Goal: Information Seeking & Learning: Learn about a topic

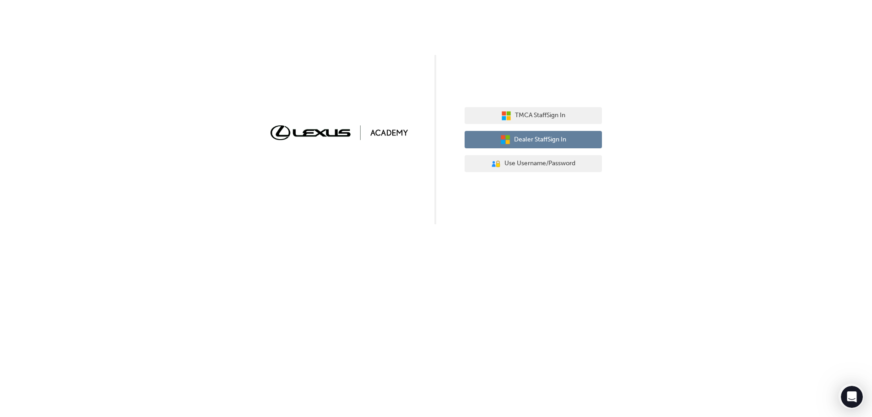
click at [515, 140] on span "Dealer Staff Sign In" at bounding box center [540, 140] width 52 height 11
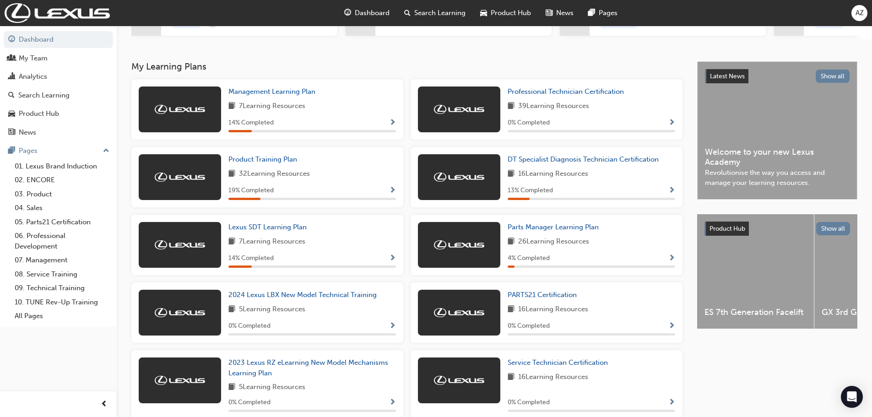
scroll to position [92, 0]
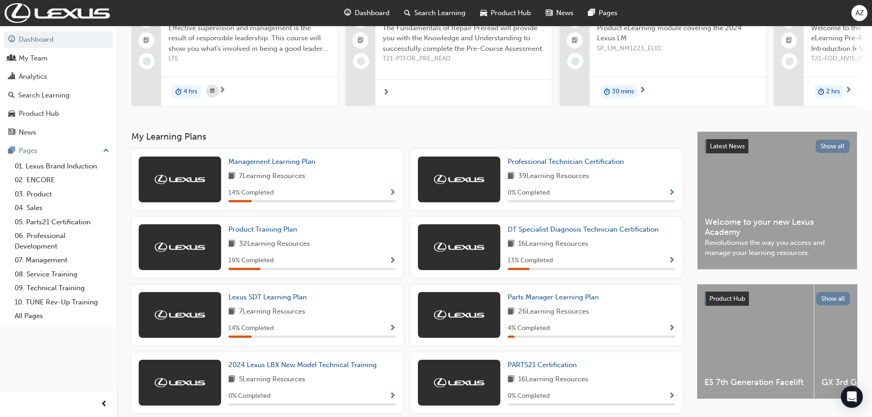
click at [393, 197] on span "Show Progress" at bounding box center [392, 193] width 7 height 8
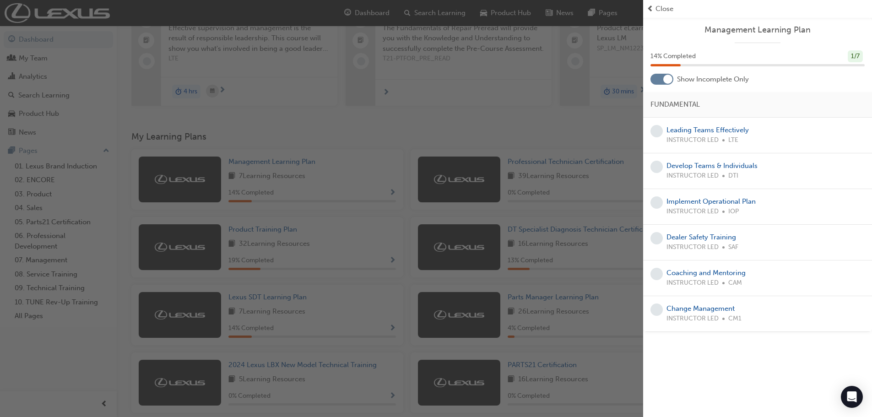
click at [193, 187] on div "button" at bounding box center [321, 208] width 643 height 417
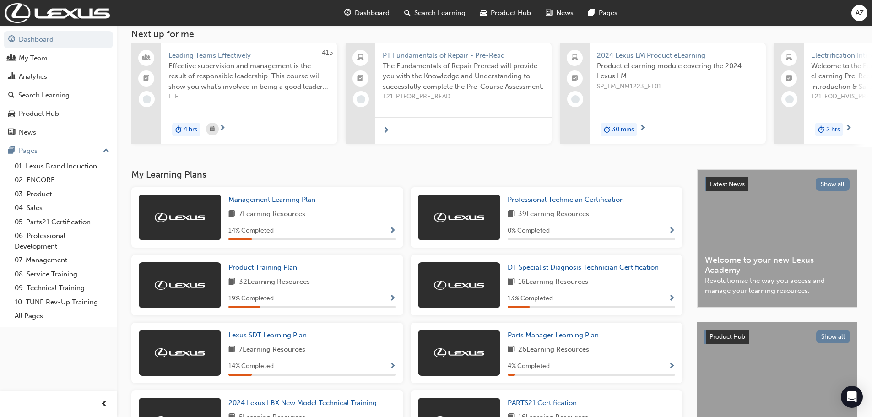
scroll to position [0, 0]
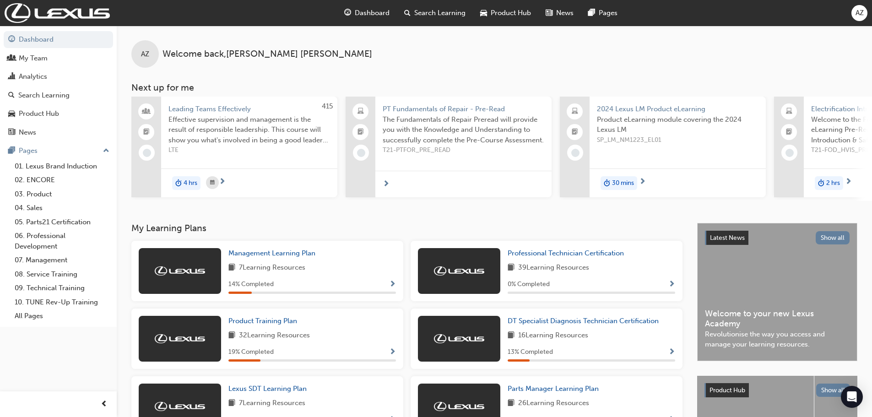
click at [453, 14] on span "Search Learning" at bounding box center [439, 13] width 51 height 11
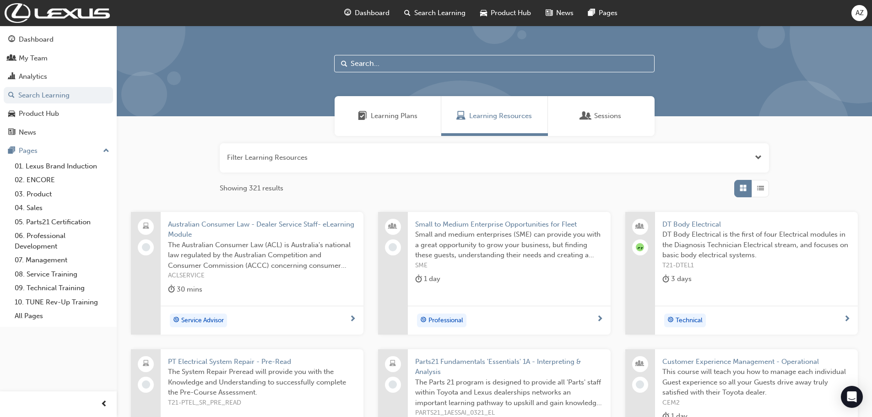
click at [355, 64] on input "text" at bounding box center [494, 63] width 320 height 17
type input "LBX"
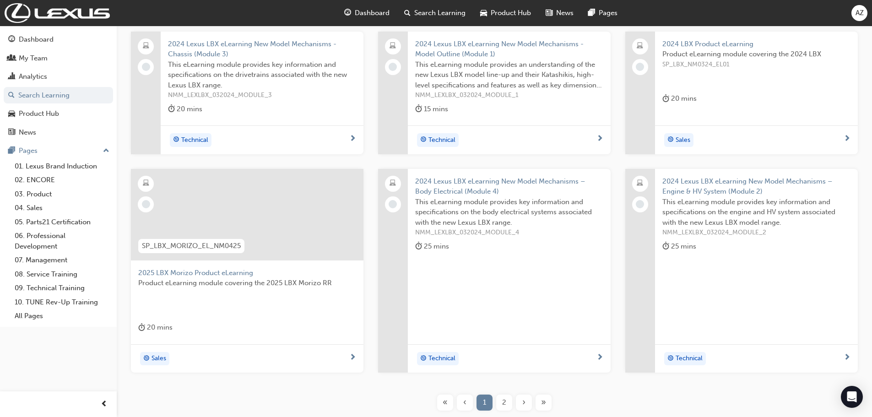
scroll to position [183, 0]
click at [184, 243] on span "SP_LBX_MORIZO_EL_NM0425" at bounding box center [191, 243] width 99 height 11
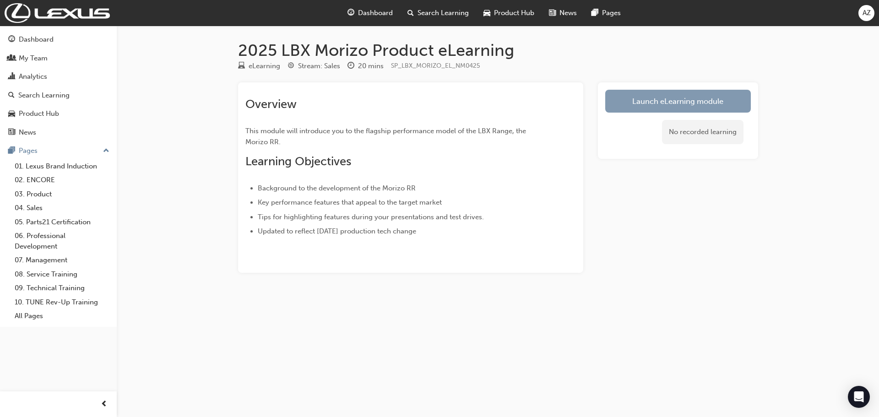
click at [667, 104] on link "Launch eLearning module" at bounding box center [678, 101] width 146 height 23
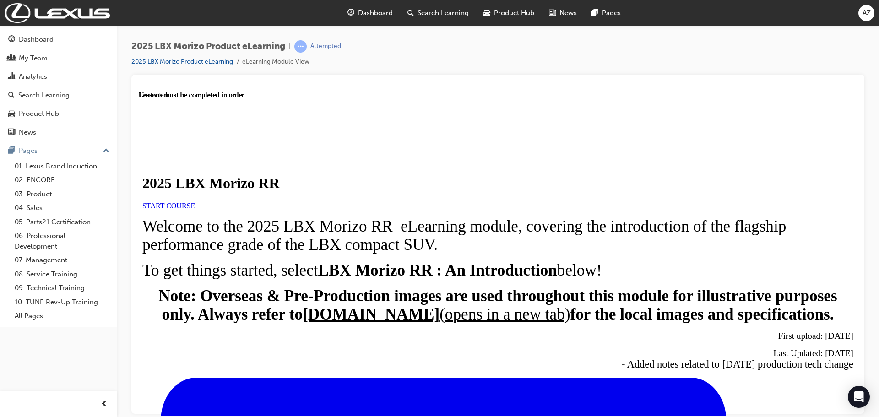
click at [195, 209] on span "START COURSE" at bounding box center [168, 205] width 53 height 8
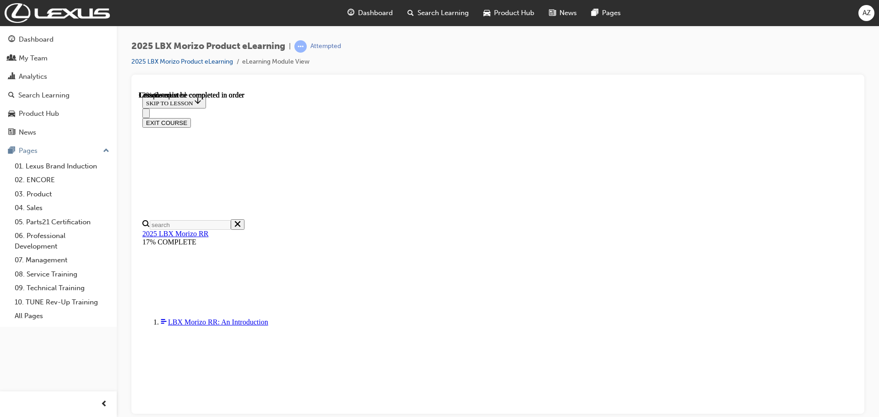
scroll to position [32, 0]
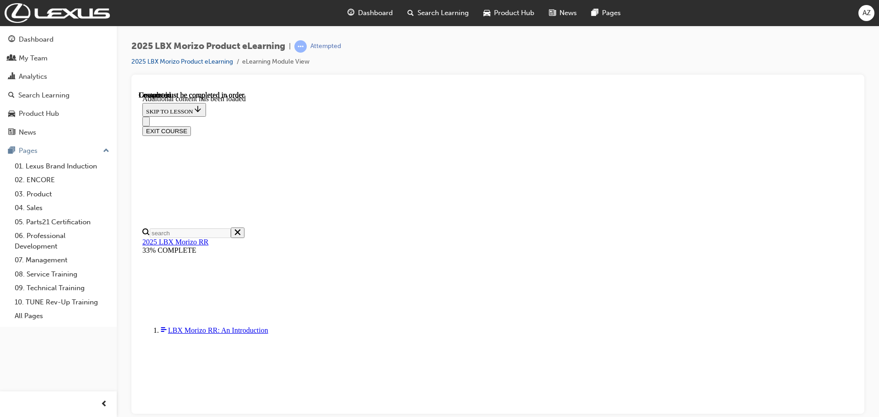
scroll to position [1344, 0]
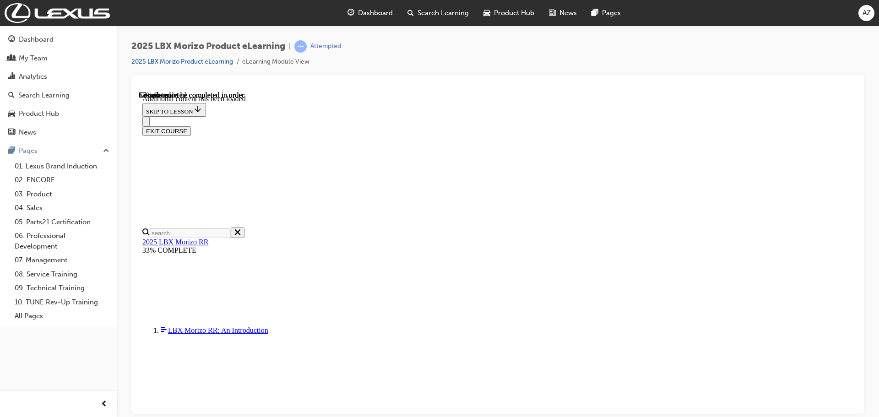
click at [191, 126] on button "EXIT COURSE" at bounding box center [166, 131] width 49 height 10
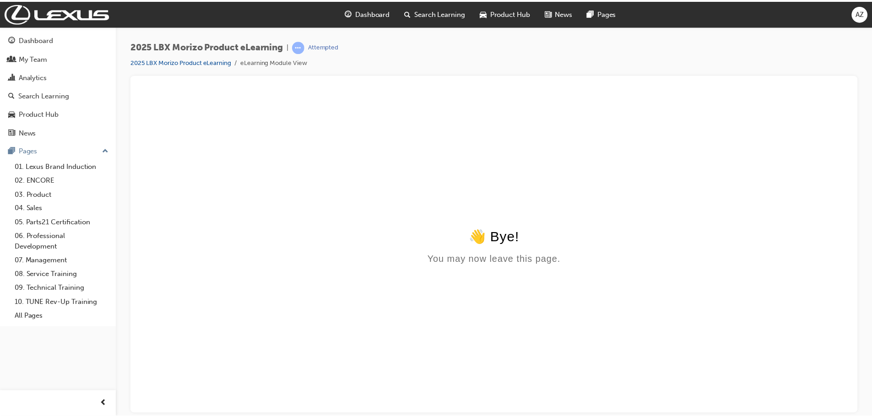
scroll to position [0, 0]
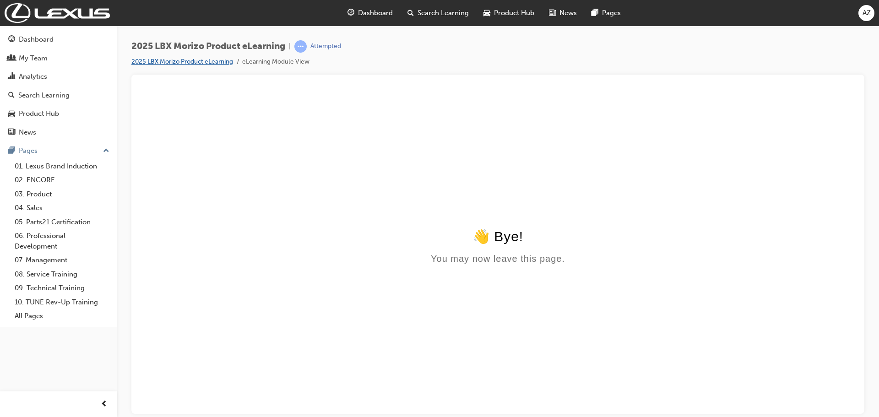
click at [179, 61] on link "2025 LBX Morizo Product eLearning" at bounding box center [182, 62] width 102 height 8
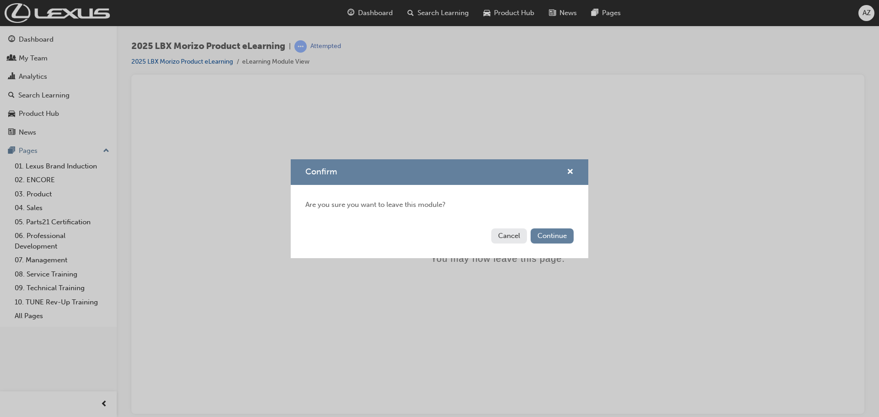
click at [501, 234] on button "Cancel" at bounding box center [509, 235] width 36 height 15
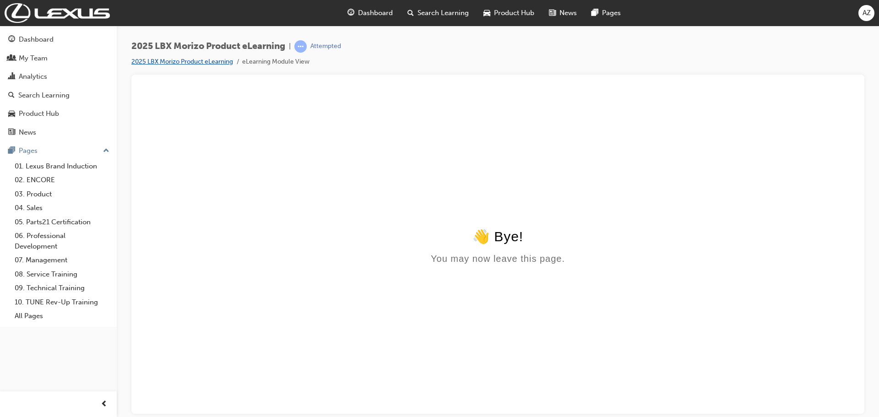
click at [181, 61] on link "2025 LBX Morizo Product eLearning" at bounding box center [182, 62] width 102 height 8
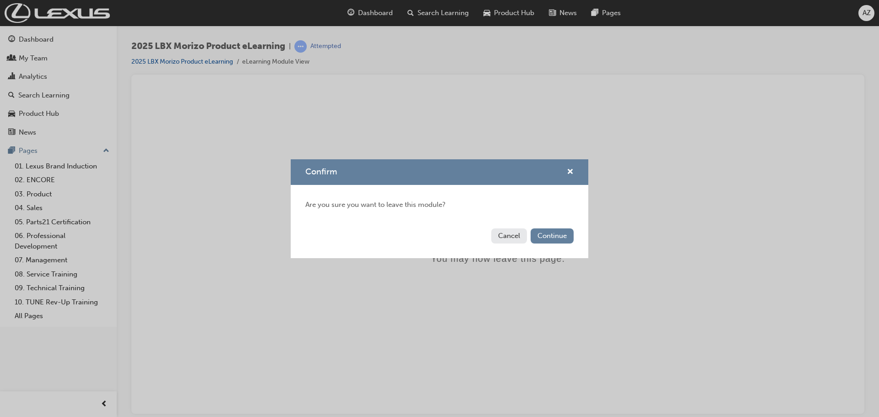
click at [503, 237] on button "Cancel" at bounding box center [509, 235] width 36 height 15
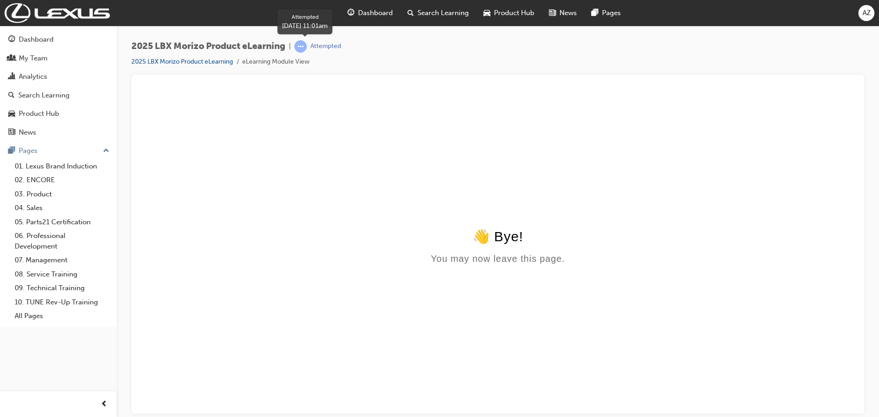
click at [303, 46] on span "learningRecordVerb_ATTEMPT-icon" at bounding box center [300, 46] width 12 height 12
click at [293, 116] on html "👋 Bye! You may now leave this page." at bounding box center [498, 179] width 718 height 177
click at [361, 16] on span "Dashboard" at bounding box center [375, 13] width 35 height 11
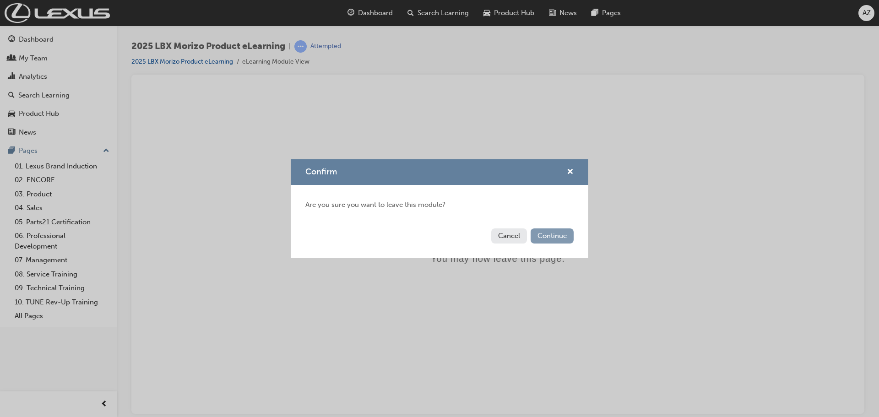
click at [554, 235] on button "Continue" at bounding box center [552, 235] width 43 height 15
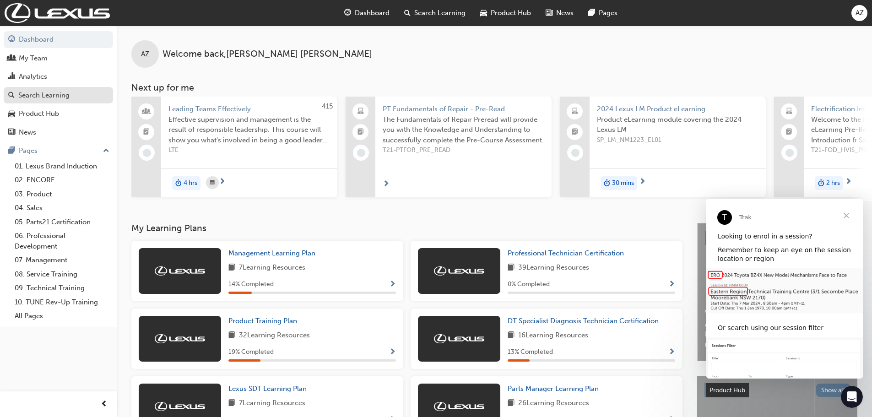
click at [45, 95] on div "Search Learning" at bounding box center [43, 95] width 51 height 11
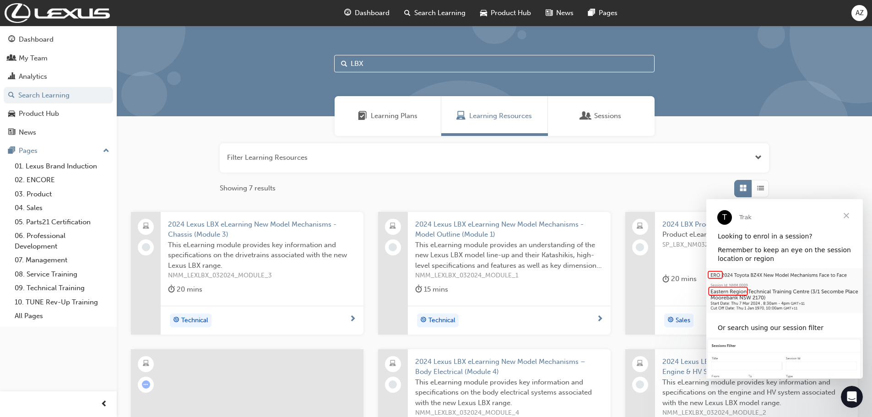
click at [845, 216] on span "Close" at bounding box center [846, 215] width 33 height 33
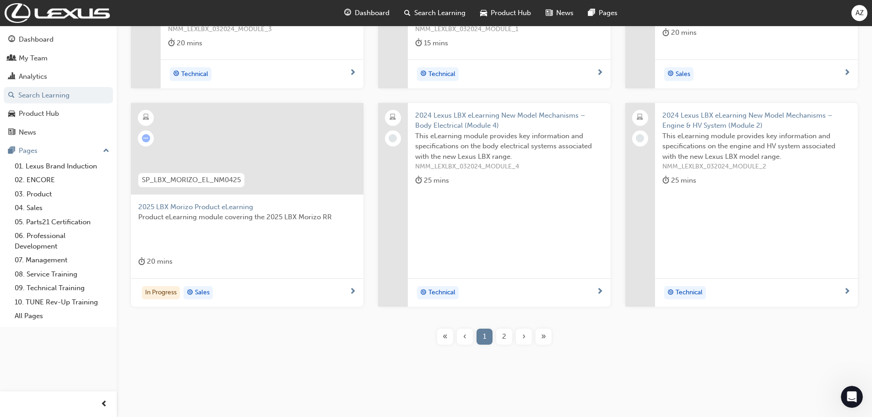
scroll to position [248, 0]
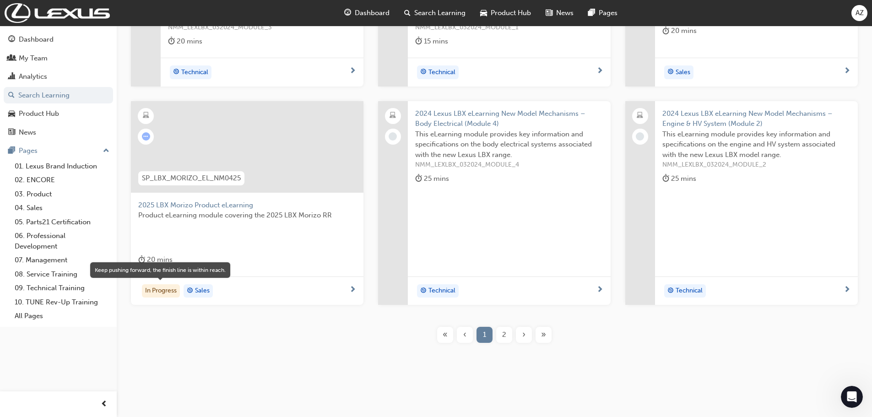
click at [161, 293] on div "In Progress" at bounding box center [161, 291] width 38 height 14
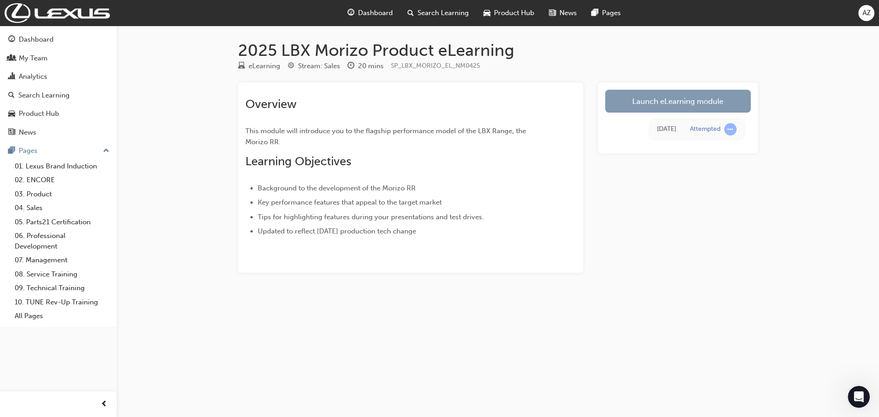
click at [664, 104] on link "Launch eLearning module" at bounding box center [678, 101] width 146 height 23
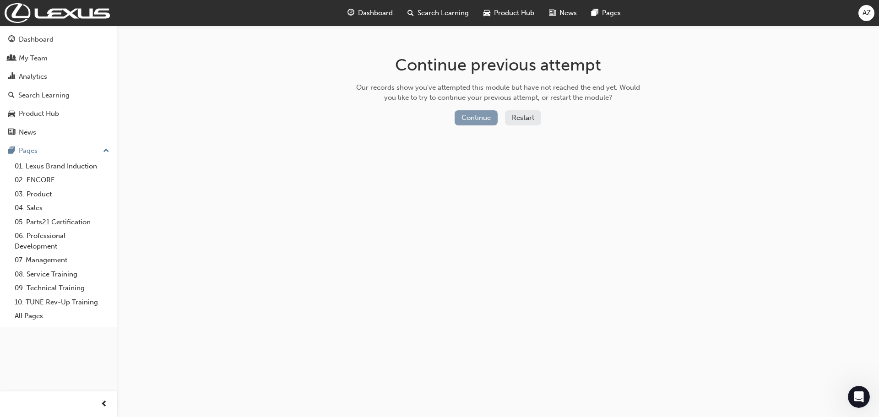
click at [470, 117] on button "Continue" at bounding box center [476, 117] width 43 height 15
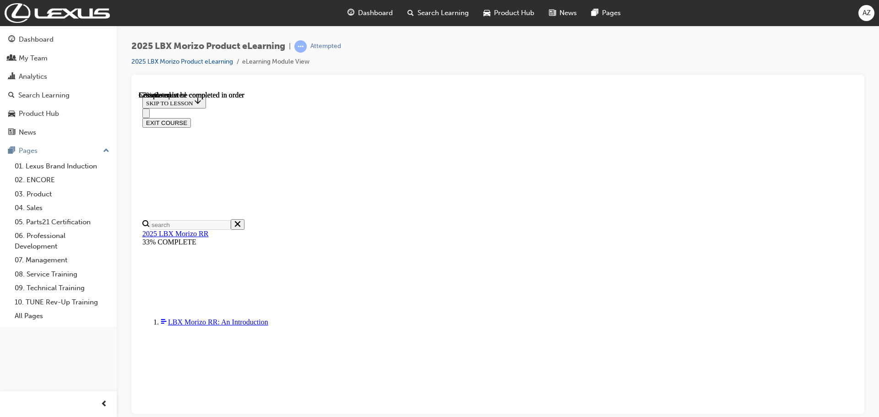
scroll to position [1075, 0]
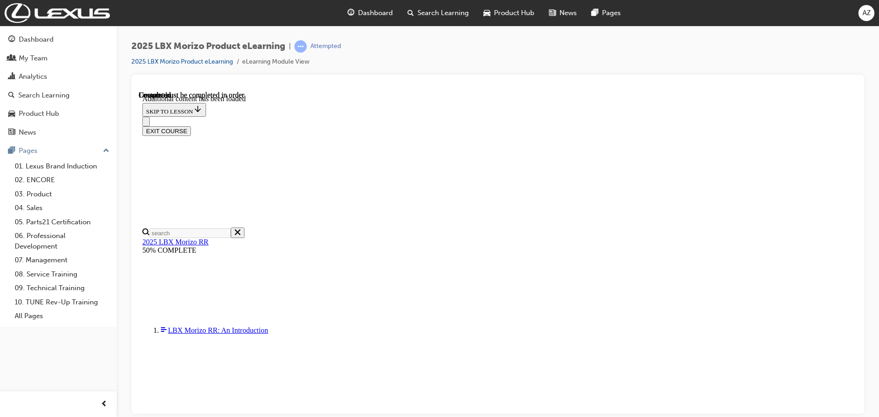
scroll to position [1540, 0]
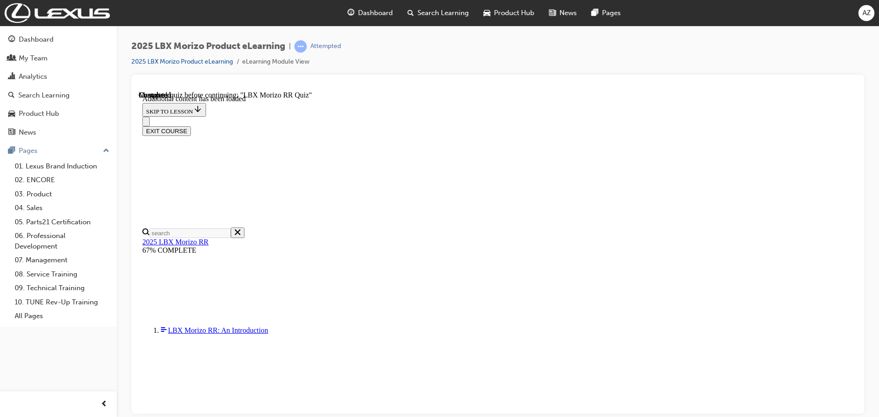
radio input "true"
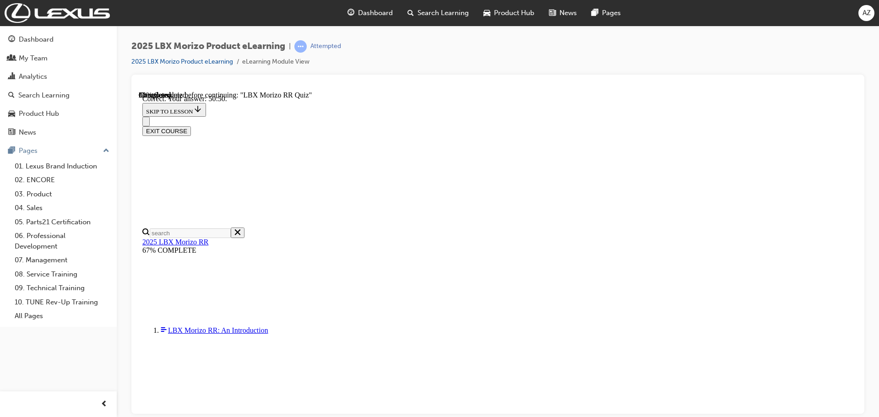
radio input "true"
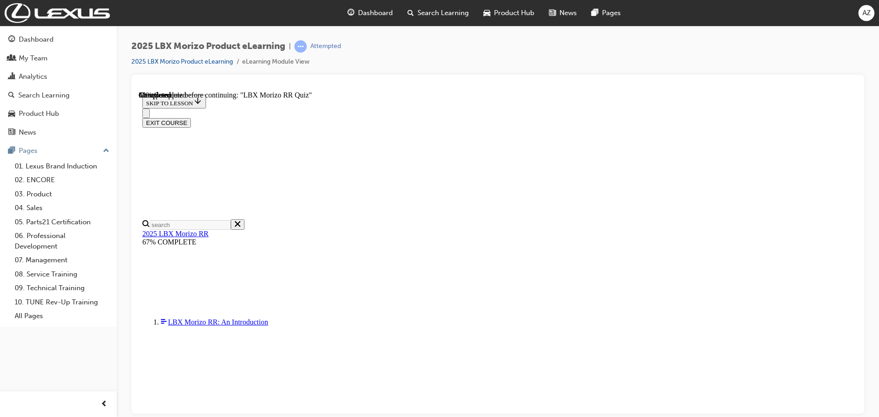
scroll to position [220, 0]
radio input "true"
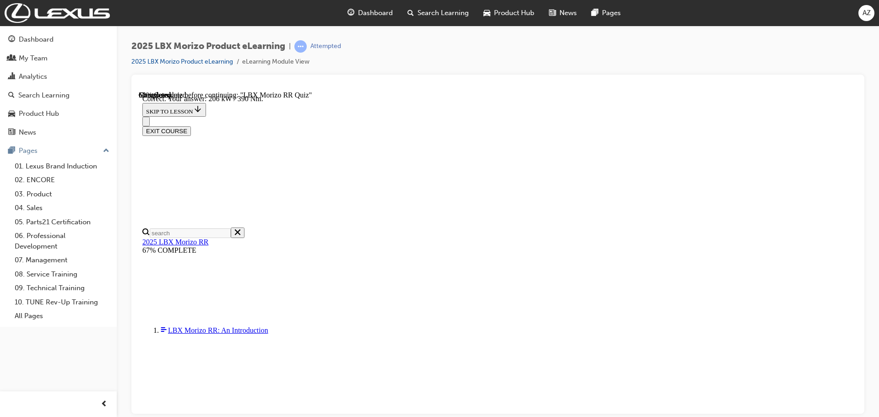
scroll to position [323, 0]
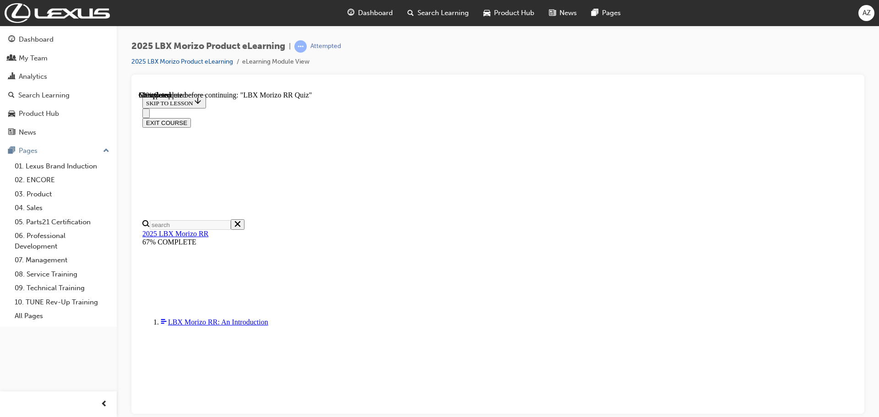
scroll to position [183, 0]
radio input "true"
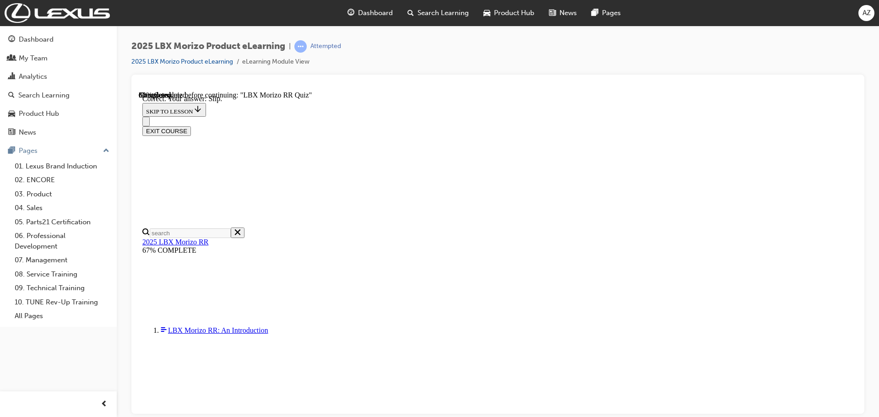
scroll to position [301, 0]
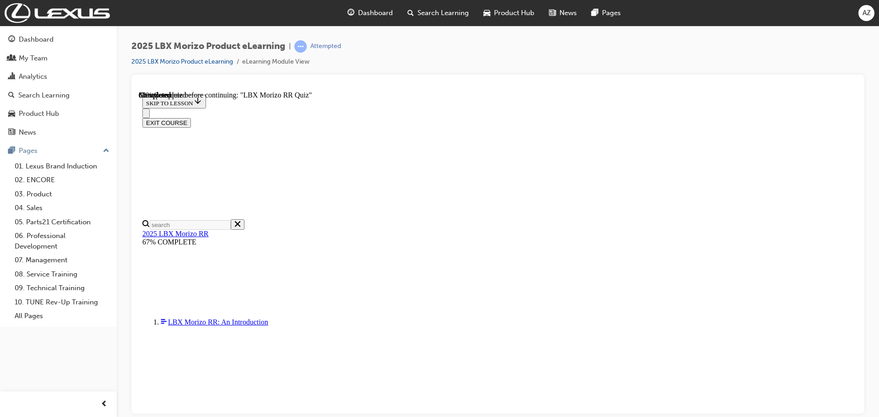
scroll to position [183, 0]
radio input "true"
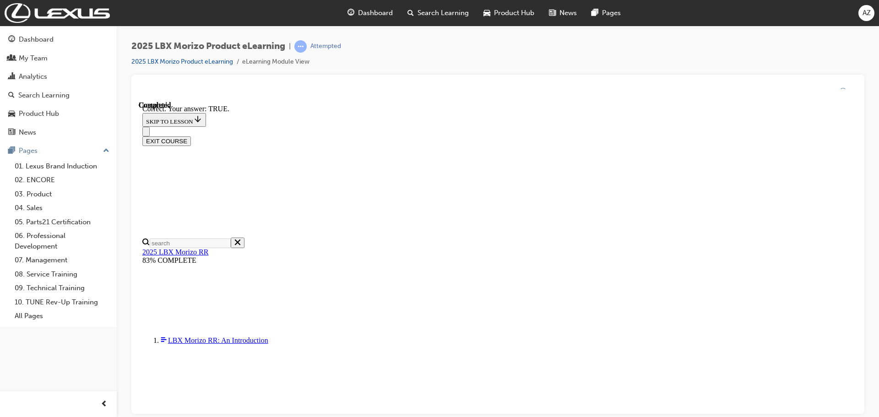
scroll to position [268, 0]
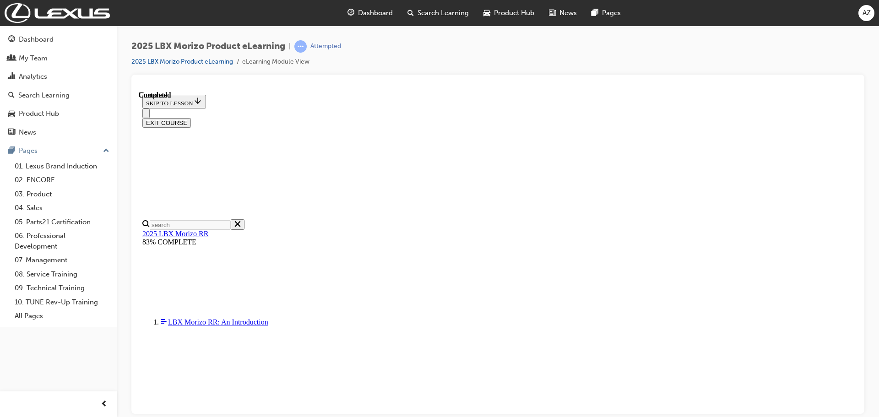
scroll to position [179, 0]
click at [191, 118] on button "EXIT COURSE" at bounding box center [166, 123] width 49 height 10
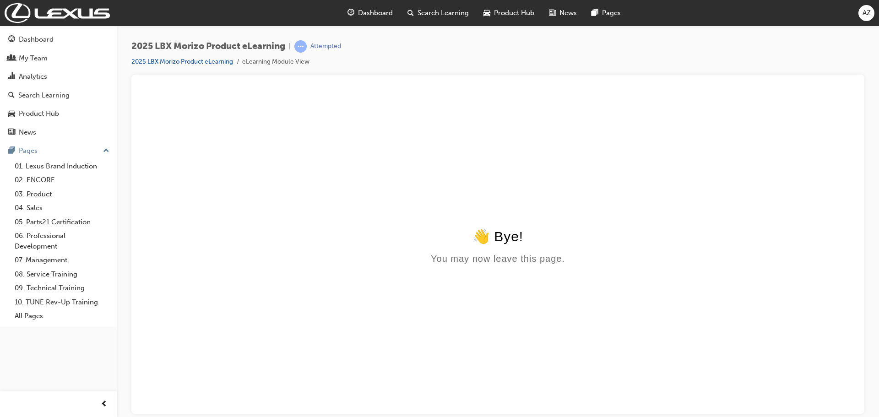
scroll to position [0, 0]
click at [422, 10] on span "Search Learning" at bounding box center [442, 13] width 51 height 11
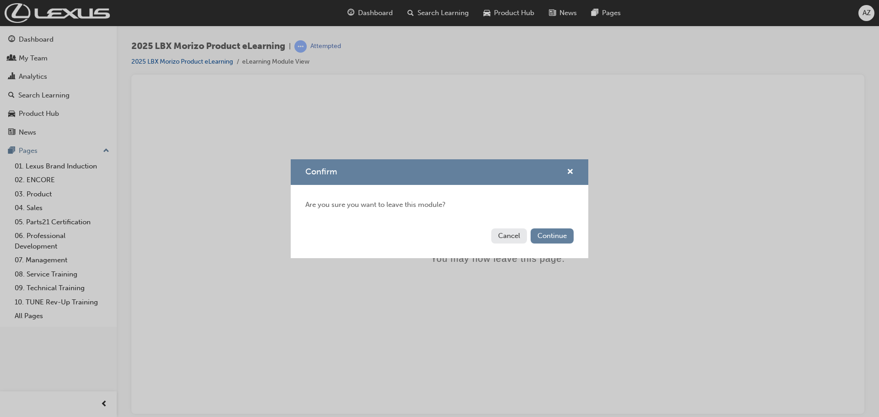
click at [499, 234] on button "Cancel" at bounding box center [509, 235] width 36 height 15
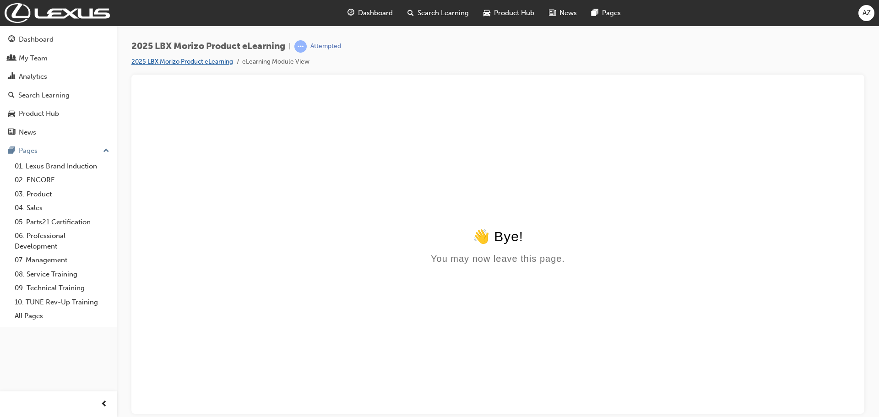
click at [193, 60] on link "2025 LBX Morizo Product eLearning" at bounding box center [182, 62] width 102 height 8
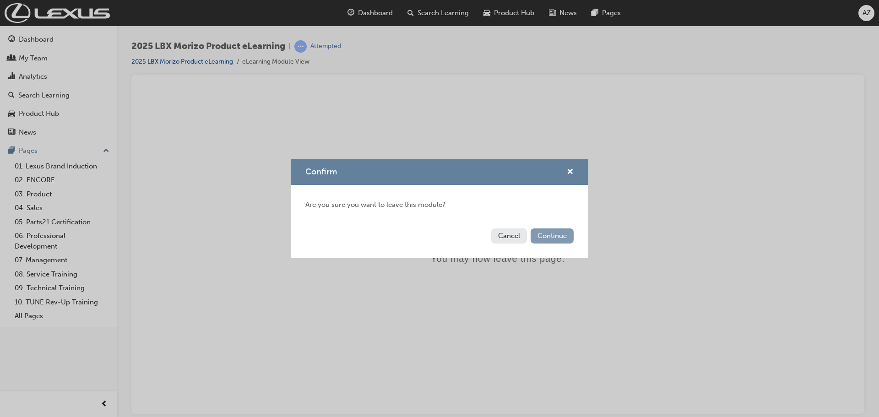
click at [555, 236] on button "Continue" at bounding box center [552, 235] width 43 height 15
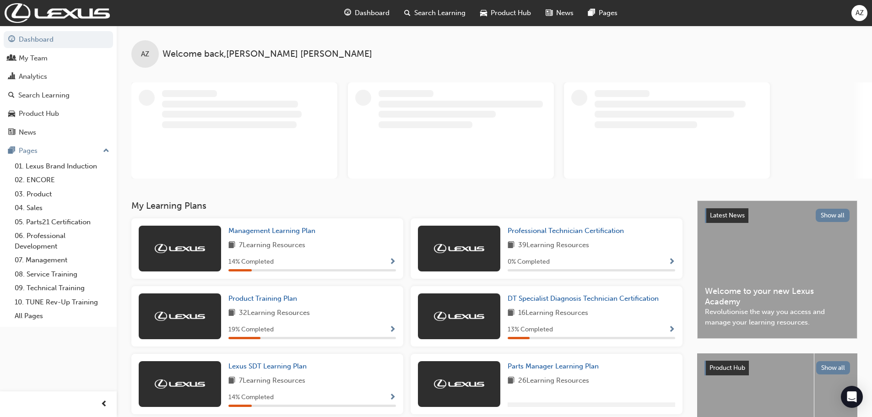
click at [374, 15] on span "Dashboard" at bounding box center [372, 13] width 35 height 11
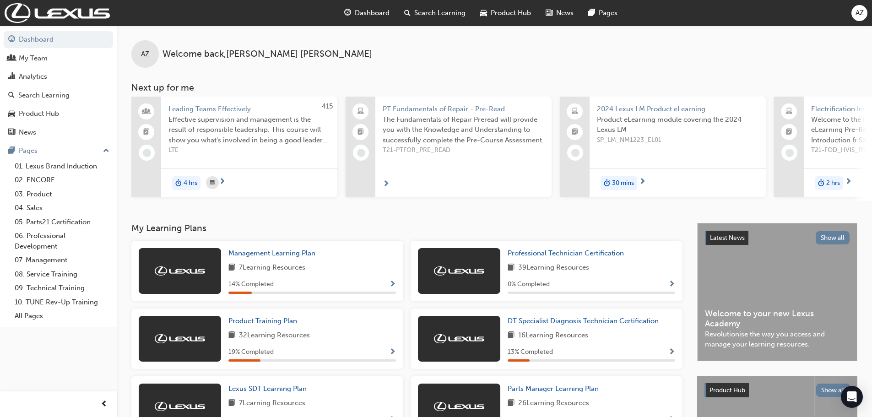
click at [450, 11] on span "Search Learning" at bounding box center [439, 13] width 51 height 11
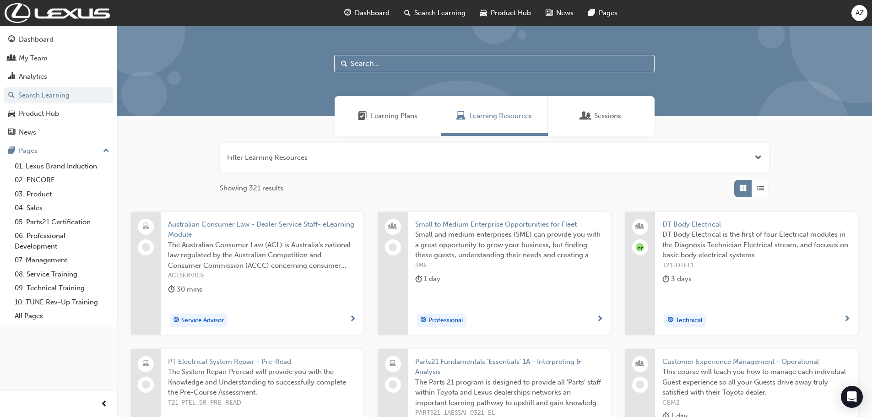
click at [369, 59] on input "text" at bounding box center [494, 63] width 320 height 17
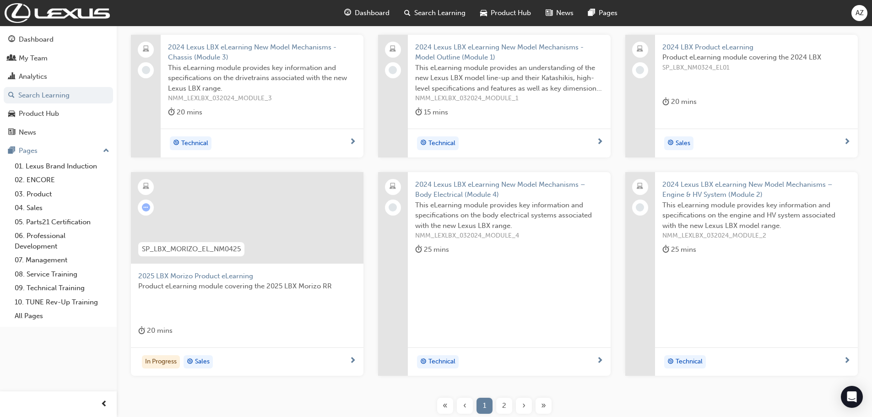
scroll to position [183, 0]
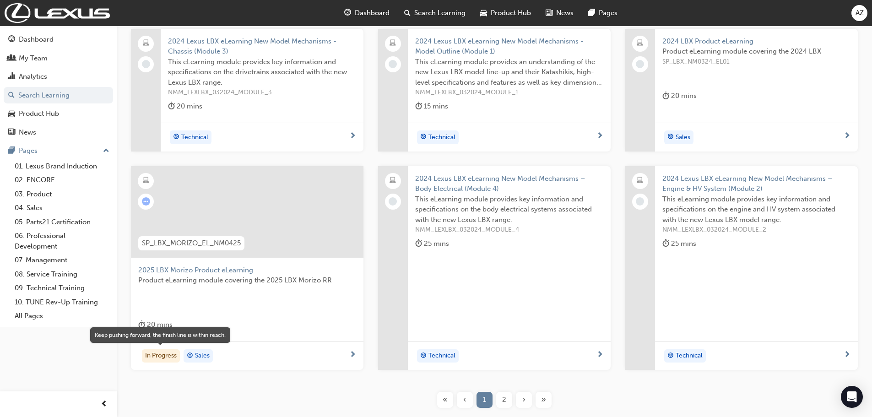
type input "LBX"
click at [157, 358] on div "In Progress" at bounding box center [161, 356] width 38 height 14
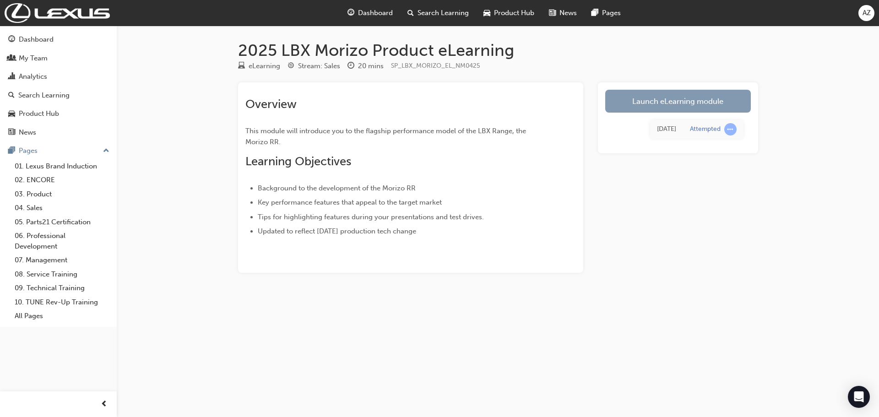
click at [672, 103] on link "Launch eLearning module" at bounding box center [678, 101] width 146 height 23
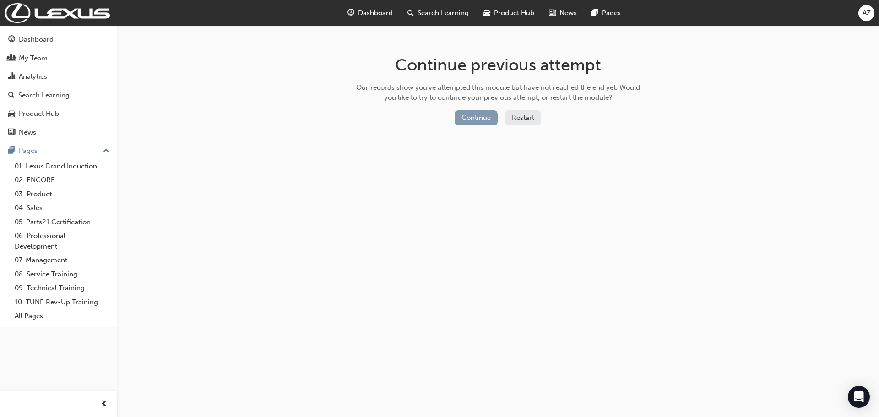
click at [475, 117] on button "Continue" at bounding box center [476, 117] width 43 height 15
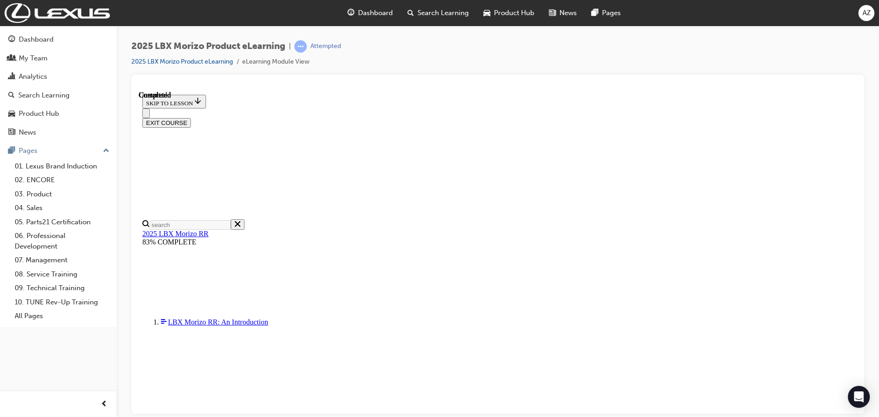
scroll to position [179, 0]
click at [191, 118] on button "EXIT COURSE" at bounding box center [166, 123] width 49 height 10
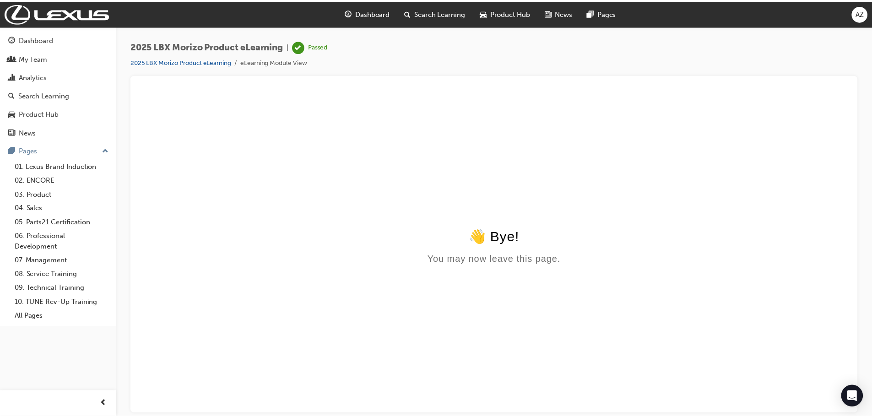
scroll to position [0, 0]
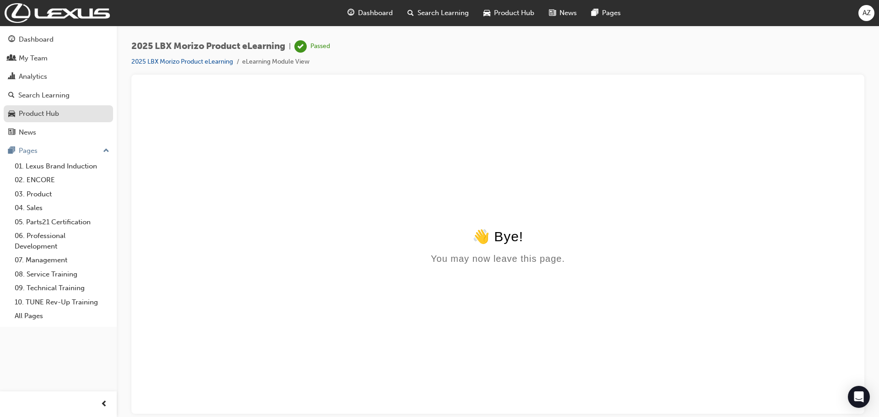
click at [36, 112] on div "Product Hub" at bounding box center [39, 113] width 40 height 11
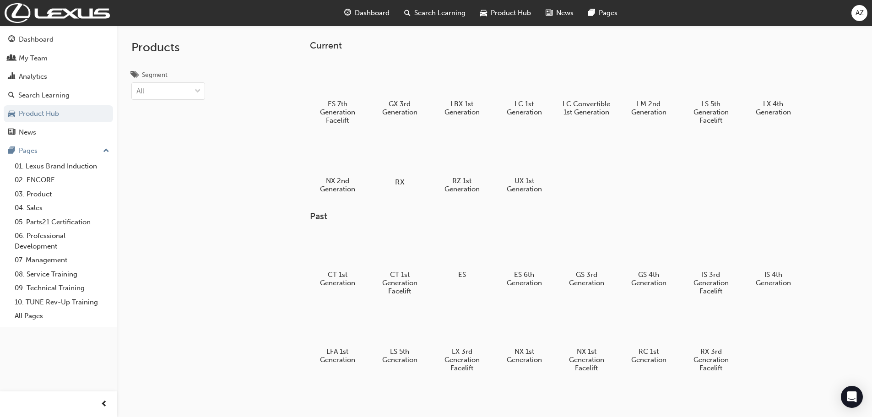
click at [395, 158] on div at bounding box center [399, 155] width 51 height 37
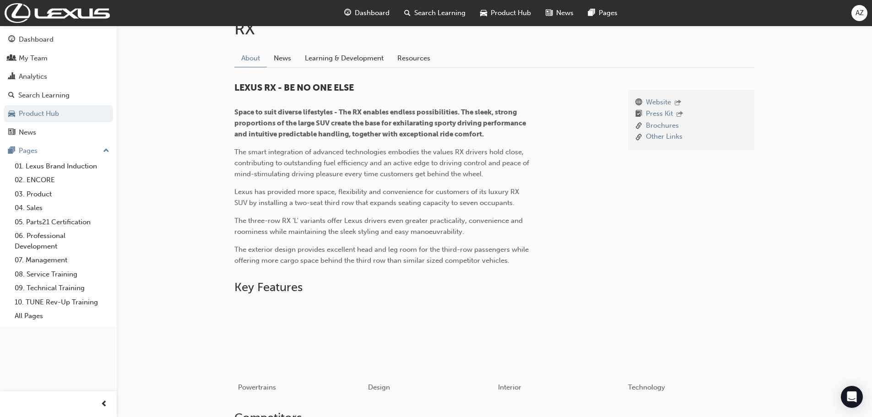
scroll to position [229, 0]
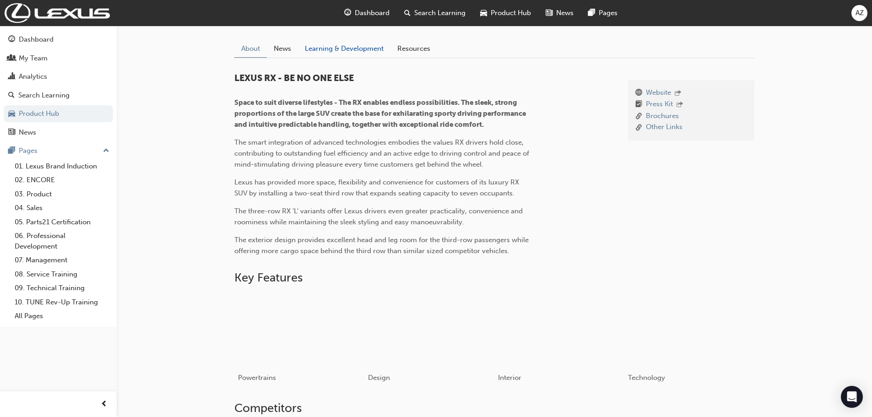
click at [355, 48] on link "Learning & Development" at bounding box center [344, 48] width 92 height 17
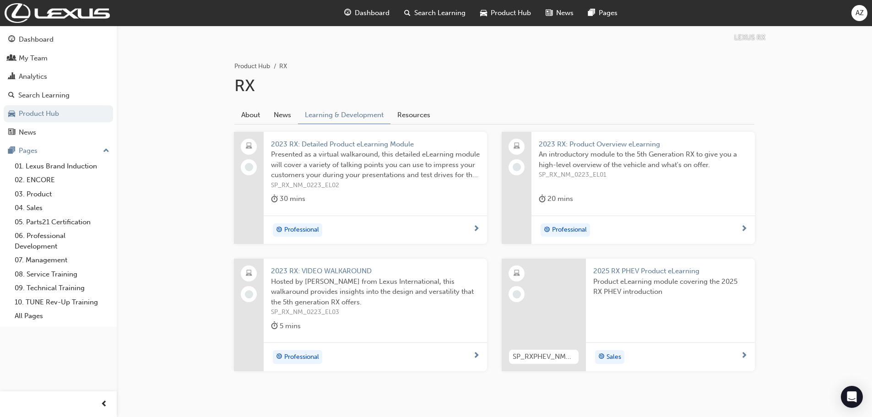
scroll to position [183, 0]
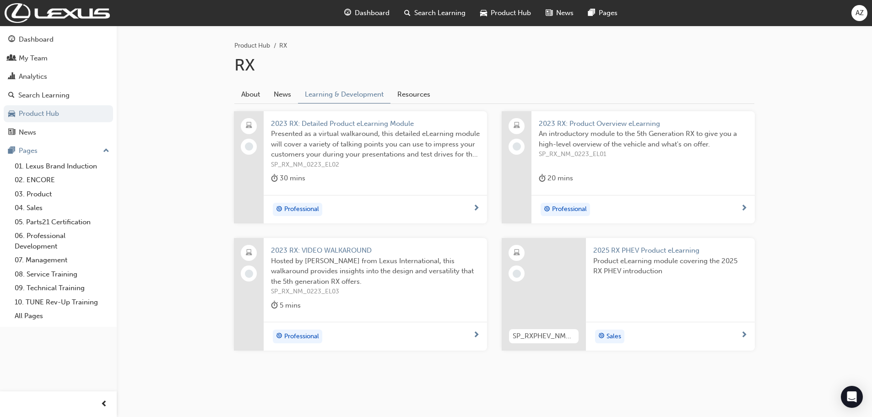
click at [534, 336] on span "SP_RXPHEV_NM_0425" at bounding box center [544, 336] width 62 height 11
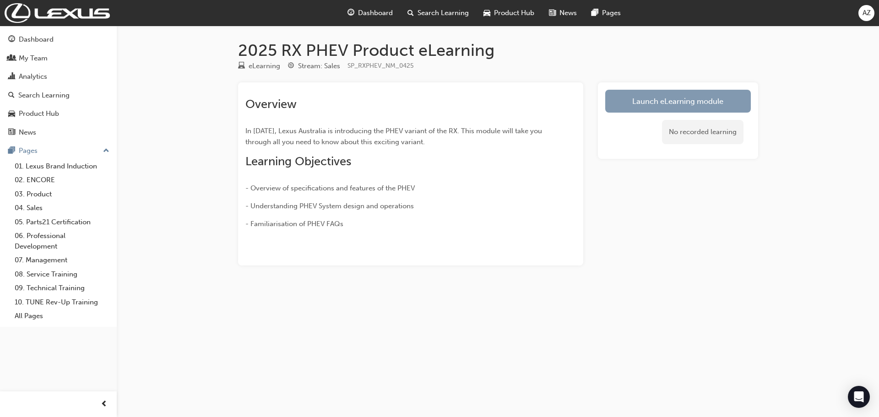
click at [660, 99] on link "Launch eLearning module" at bounding box center [678, 101] width 146 height 23
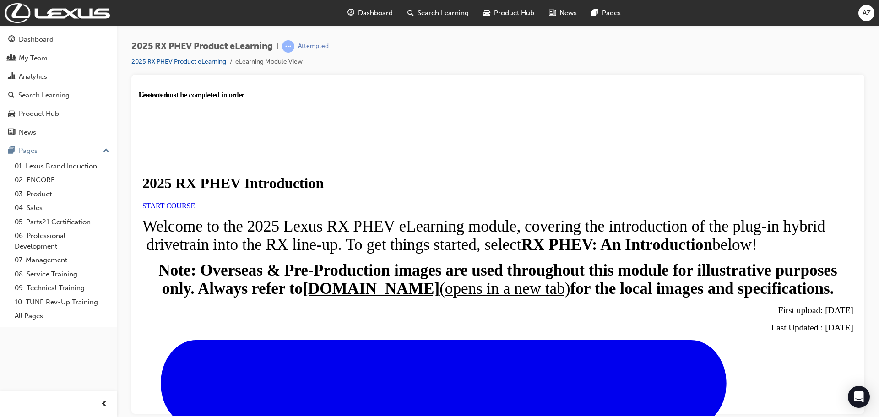
scroll to position [155, 0]
click at [195, 201] on link "START COURSE" at bounding box center [168, 205] width 53 height 8
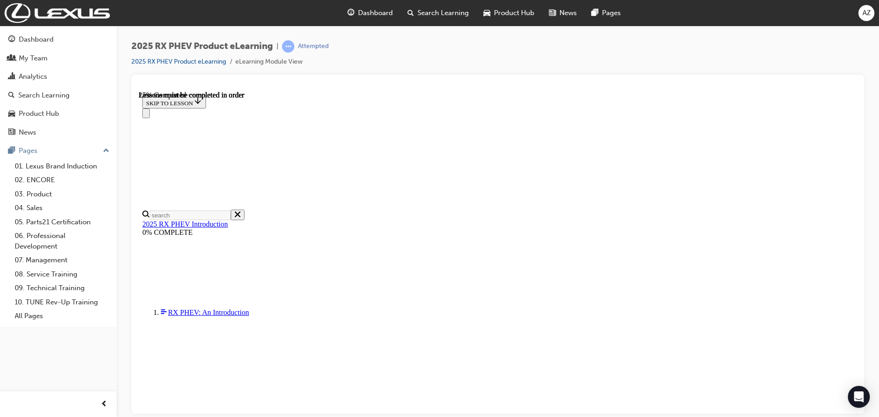
scroll to position [169, 0]
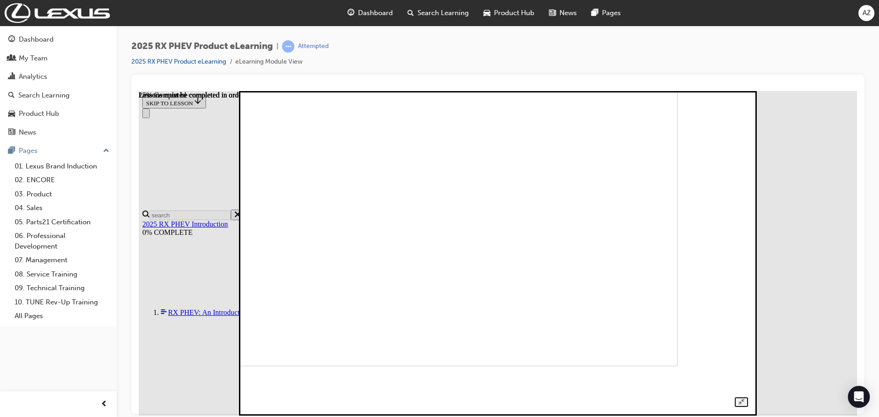
click at [382, 158] on img at bounding box center [433, 203] width 487 height 325
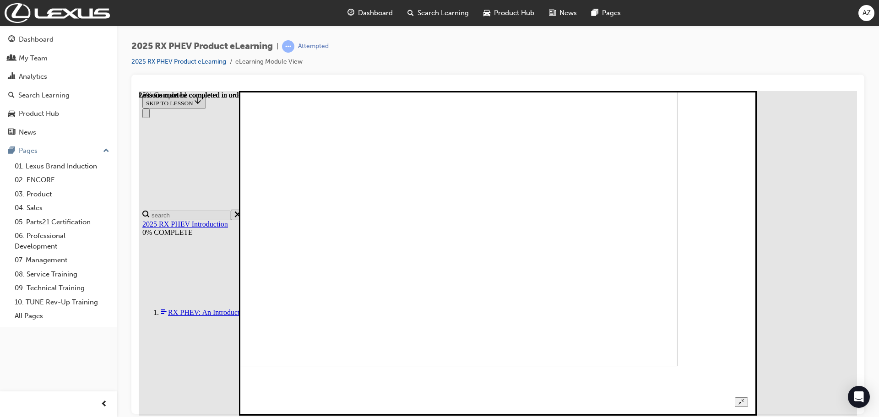
click at [748, 397] on button "Unzoom image" at bounding box center [741, 402] width 13 height 10
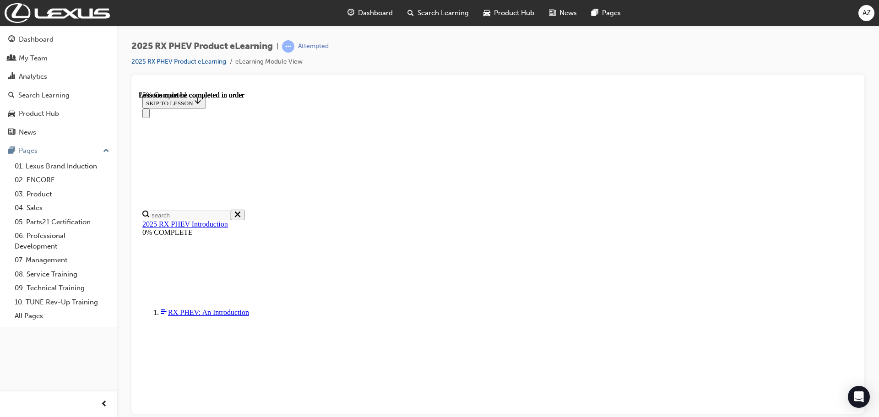
scroll to position [612, 0]
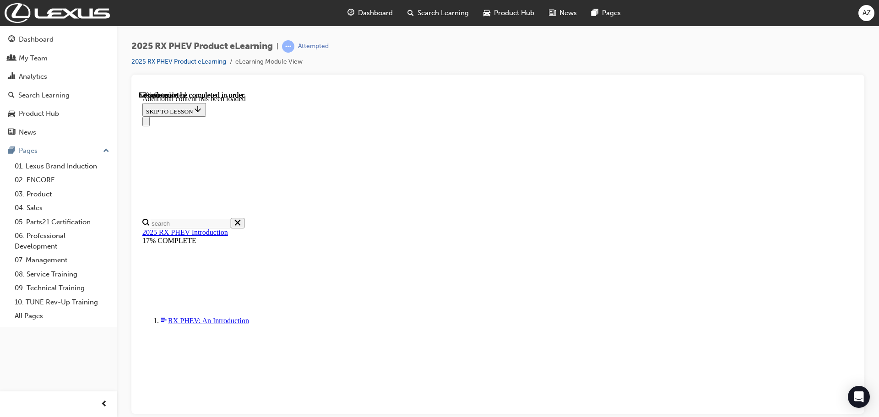
scroll to position [585, 0]
drag, startPoint x: 380, startPoint y: 170, endPoint x: 507, endPoint y: 172, distance: 127.3
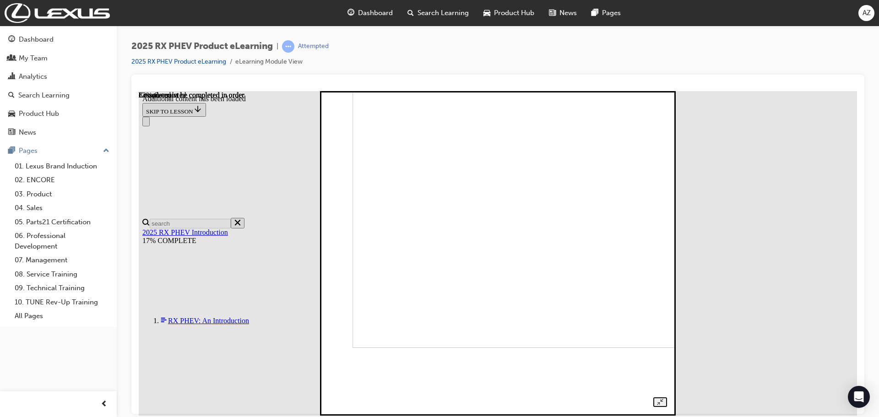
click at [499, 257] on img at bounding box center [514, 185] width 325 height 325
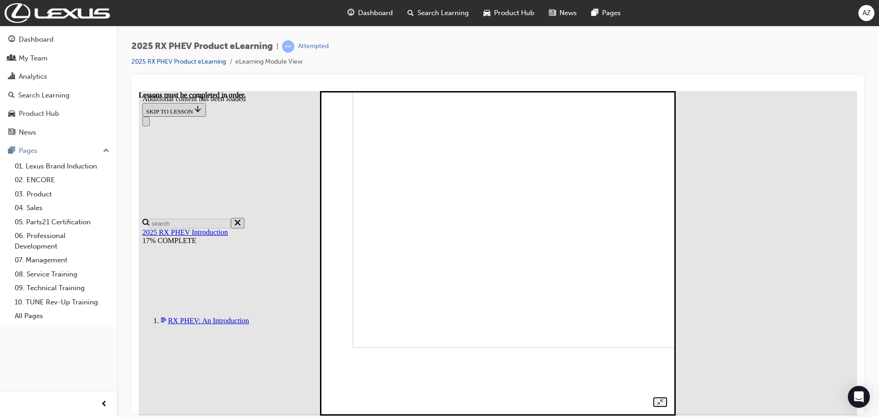
click at [499, 256] on img at bounding box center [514, 185] width 325 height 325
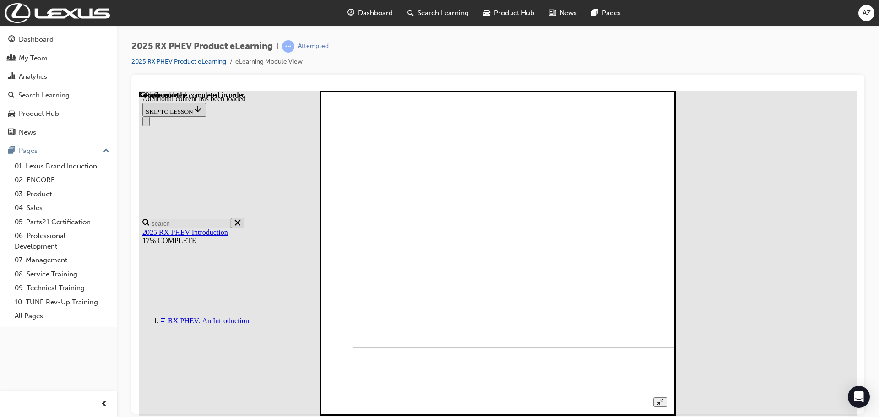
click at [499, 256] on img at bounding box center [514, 185] width 325 height 325
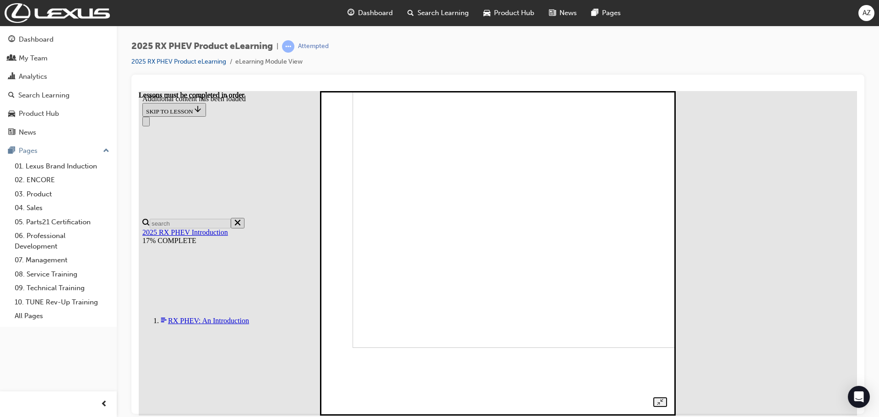
click at [499, 256] on img at bounding box center [514, 185] width 325 height 325
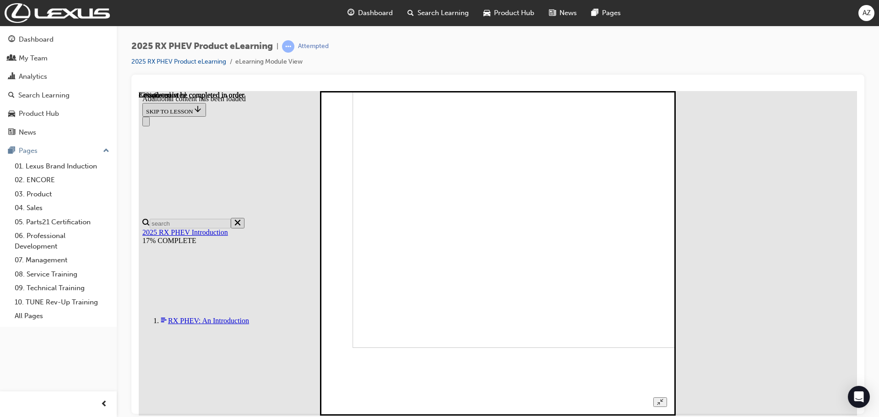
click at [564, 307] on img at bounding box center [514, 185] width 325 height 325
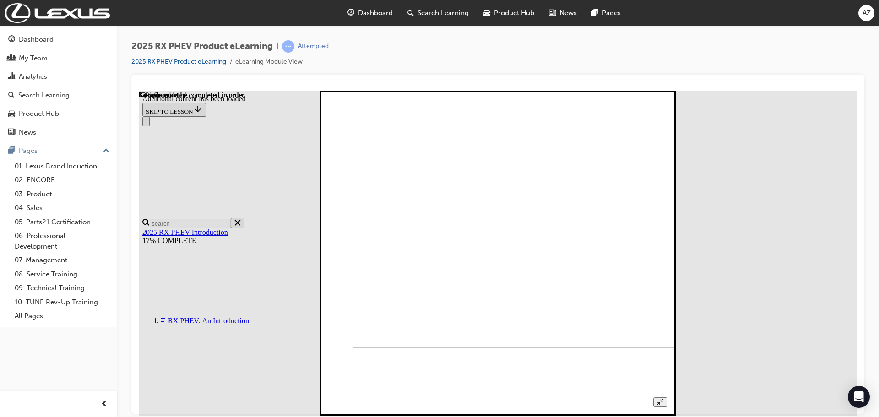
click at [565, 296] on img at bounding box center [514, 185] width 325 height 325
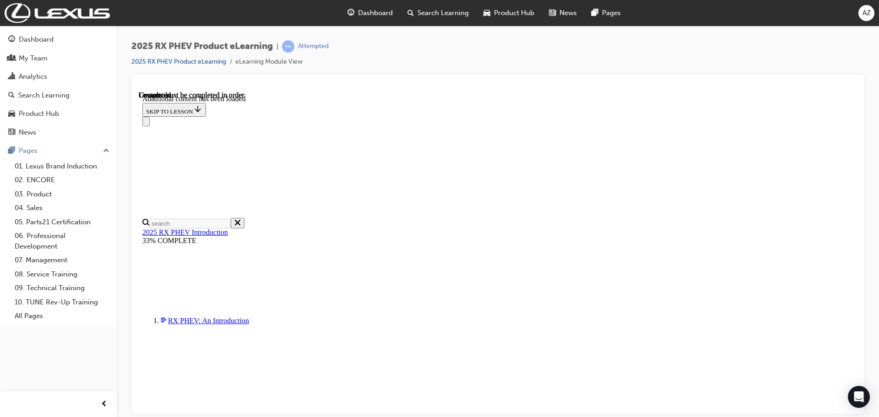
scroll to position [1062, 0]
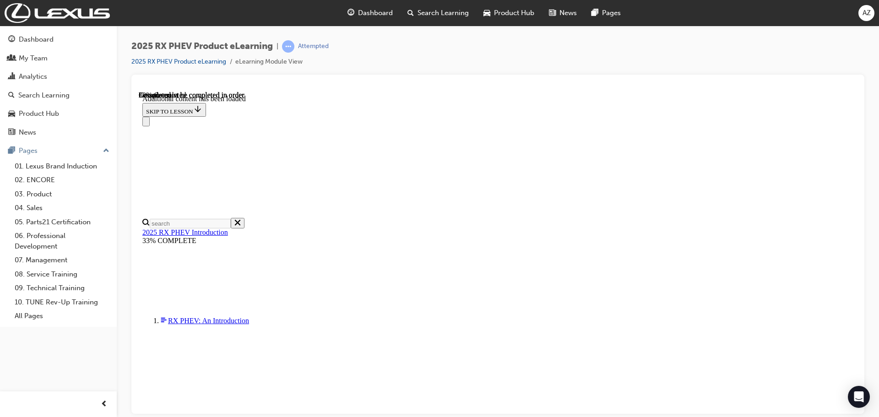
drag, startPoint x: 348, startPoint y: 356, endPoint x: 636, endPoint y: 356, distance: 287.9
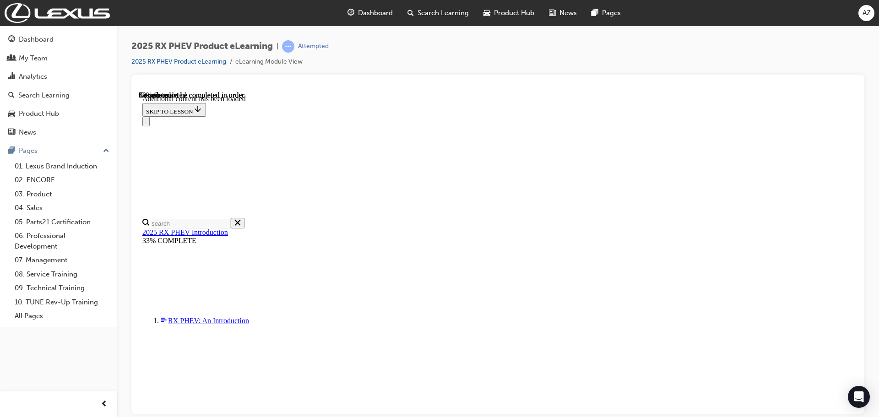
drag, startPoint x: 395, startPoint y: 141, endPoint x: 487, endPoint y: 141, distance: 92.5
drag, startPoint x: 396, startPoint y: 230, endPoint x: 449, endPoint y: 231, distance: 53.1
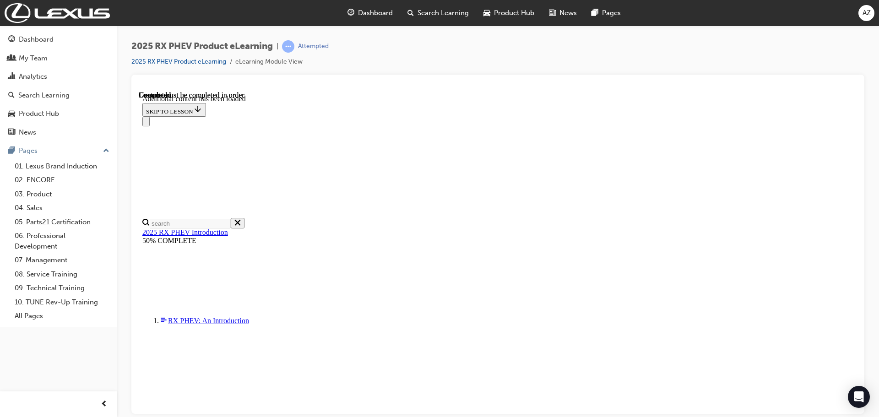
scroll to position [1900, 0]
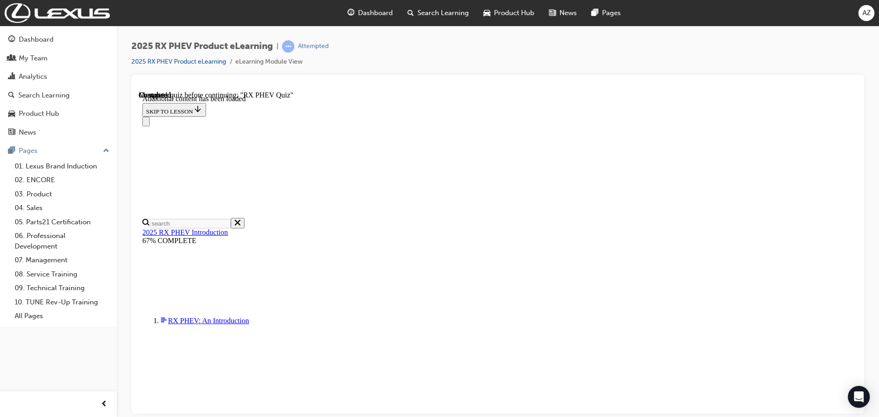
scroll to position [627, 0]
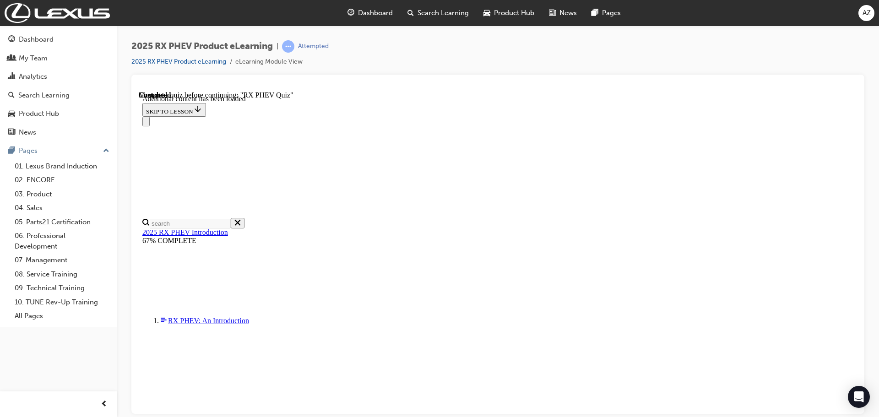
drag, startPoint x: 401, startPoint y: 233, endPoint x: 647, endPoint y: 232, distance: 245.8
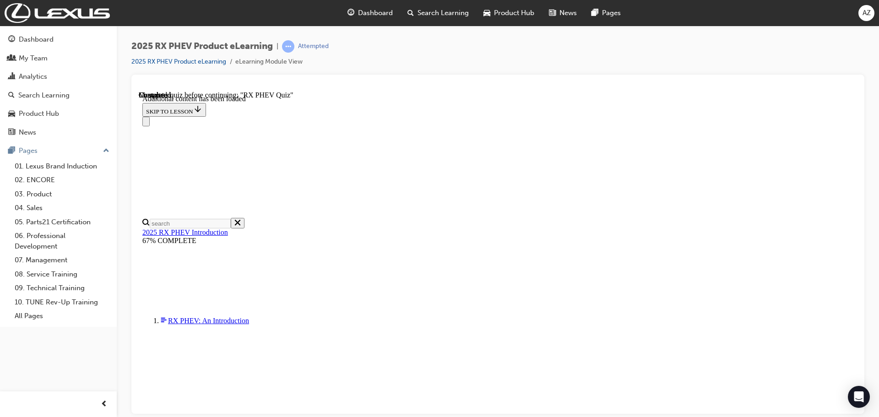
scroll to position [881, 0]
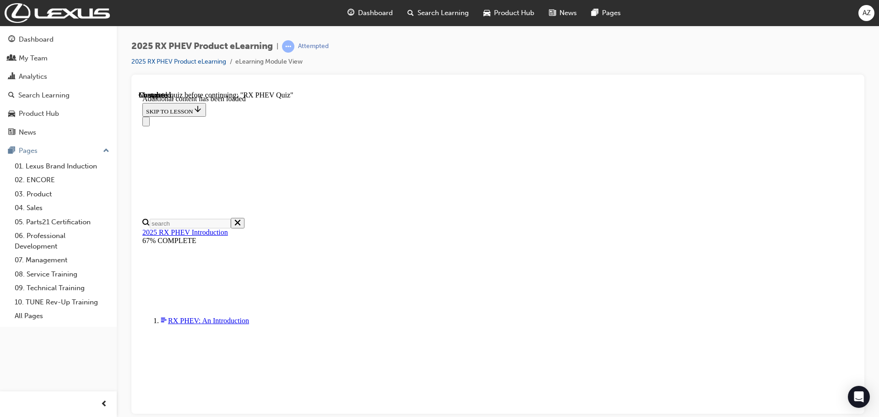
radio input "true"
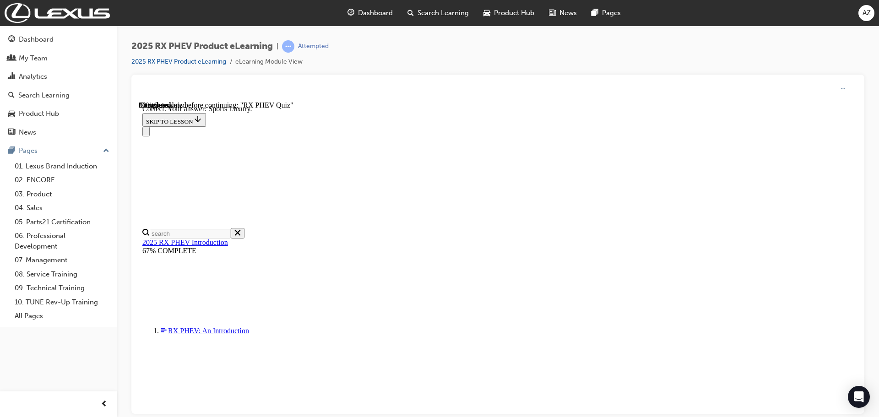
scroll to position [169, 0]
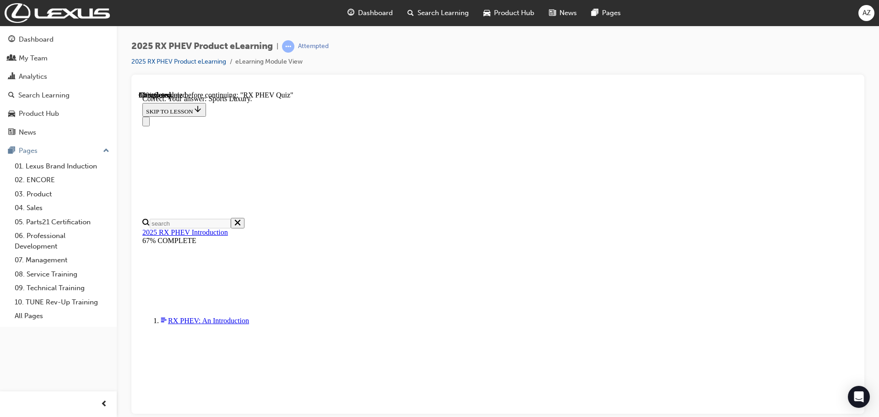
radio input "true"
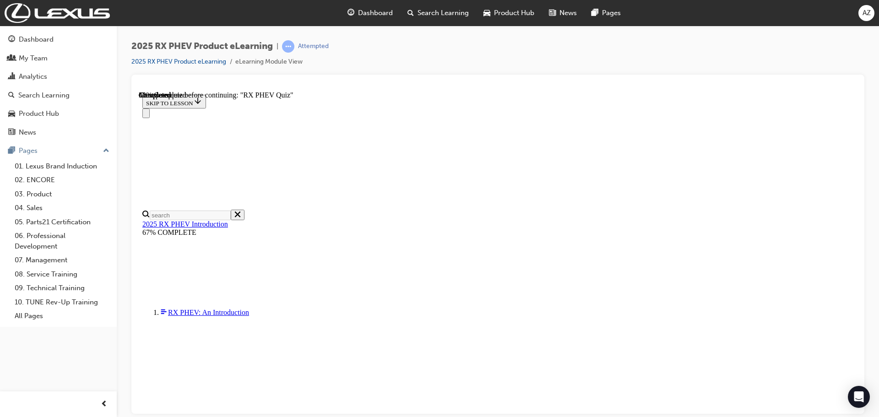
radio input "true"
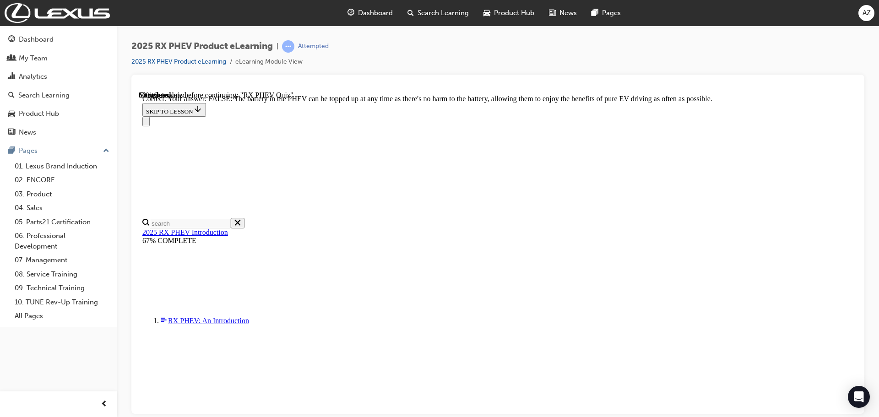
scroll to position [105, 0]
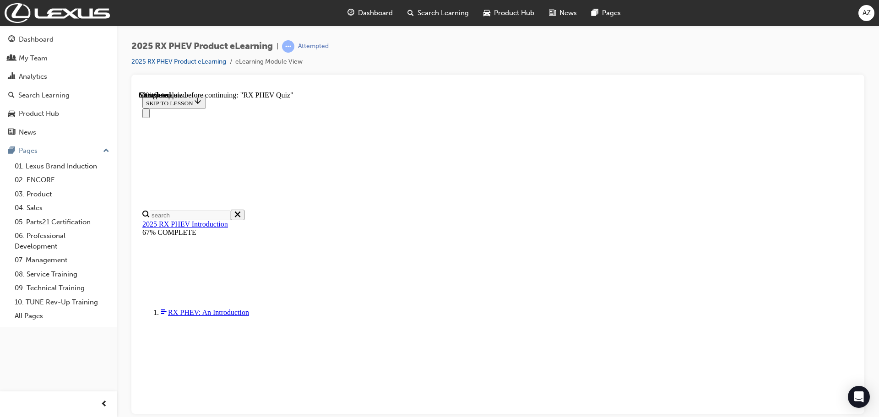
scroll to position [140, 0]
radio input "true"
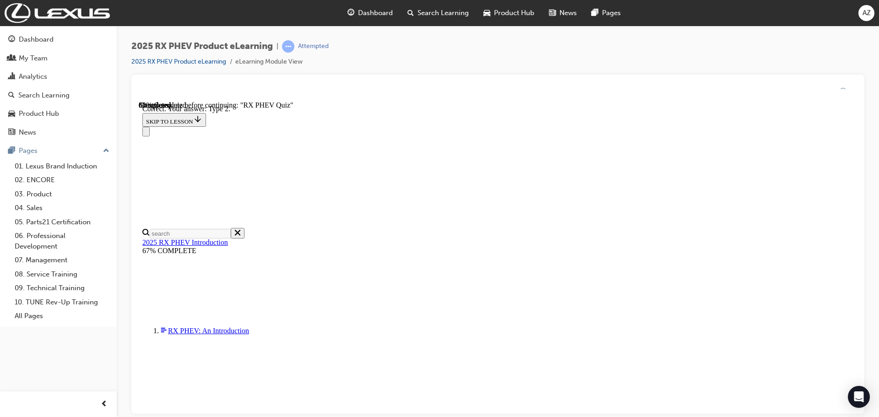
scroll to position [169, 0]
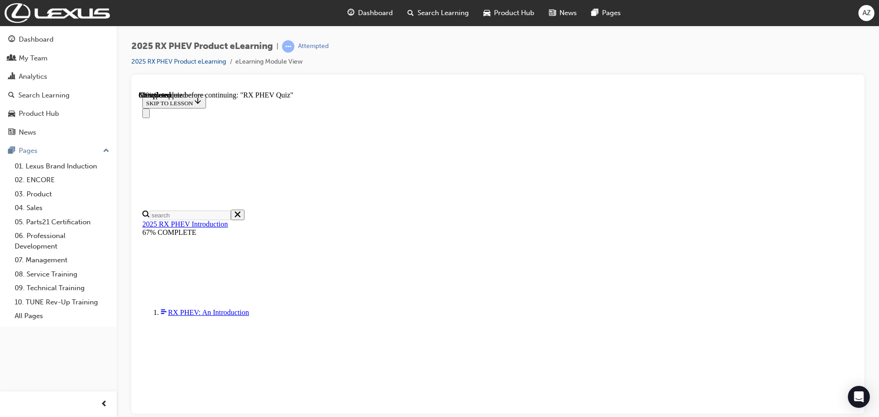
scroll to position [76, 0]
radio input "true"
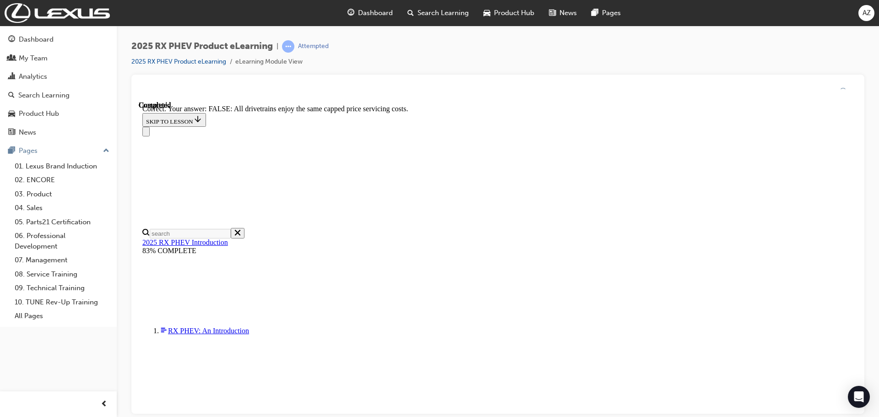
scroll to position [105, 0]
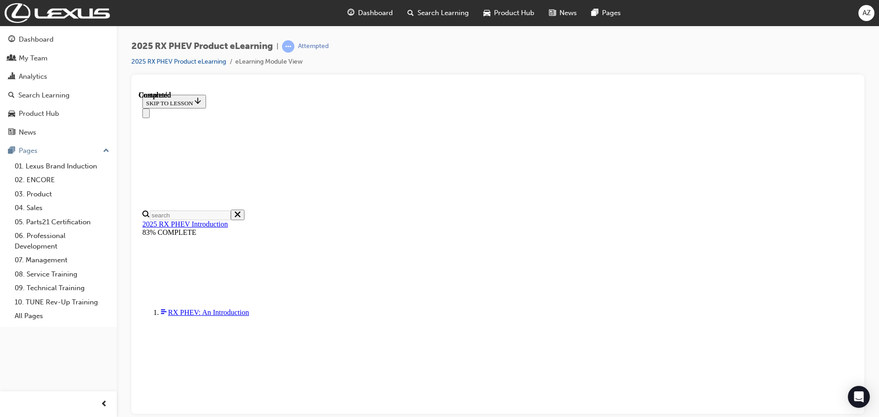
scroll to position [179, 0]
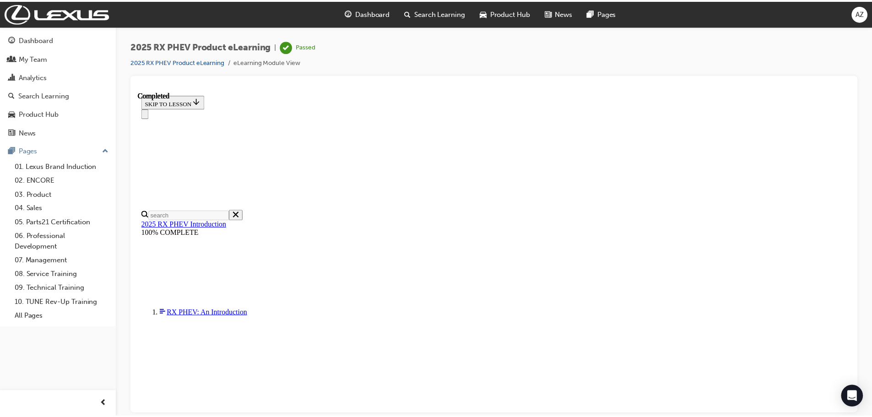
scroll to position [287, 0]
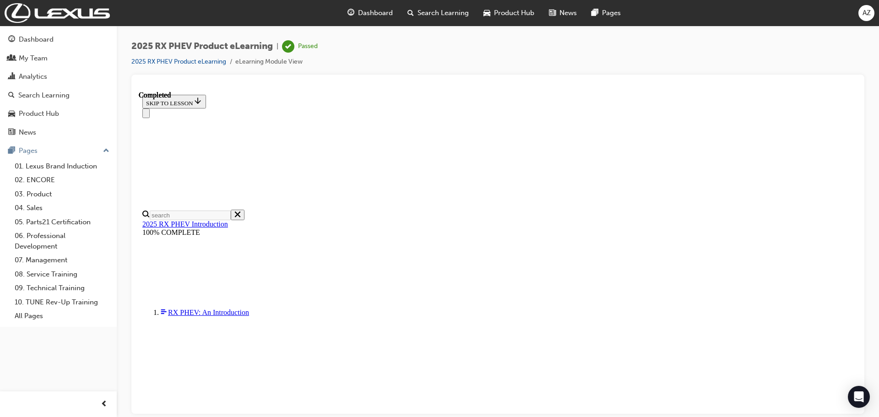
click at [429, 15] on span "Search Learning" at bounding box center [442, 13] width 51 height 11
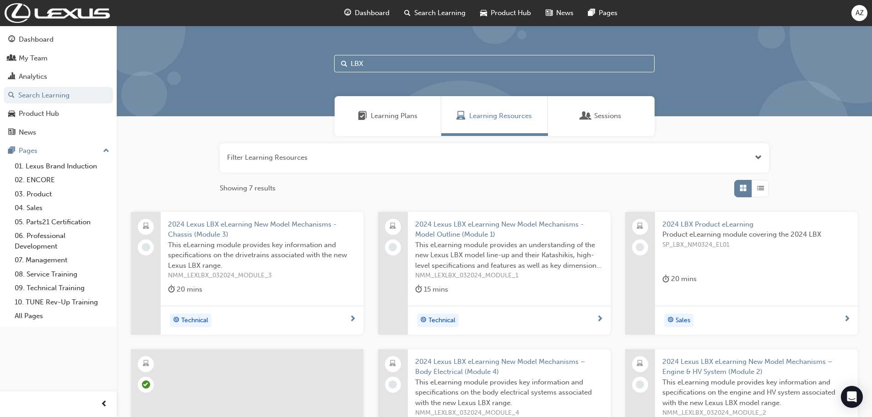
click at [393, 57] on input "LBX" at bounding box center [494, 63] width 320 height 17
drag, startPoint x: 367, startPoint y: 62, endPoint x: 331, endPoint y: 63, distance: 35.7
click at [331, 63] on div "LBX" at bounding box center [494, 71] width 755 height 91
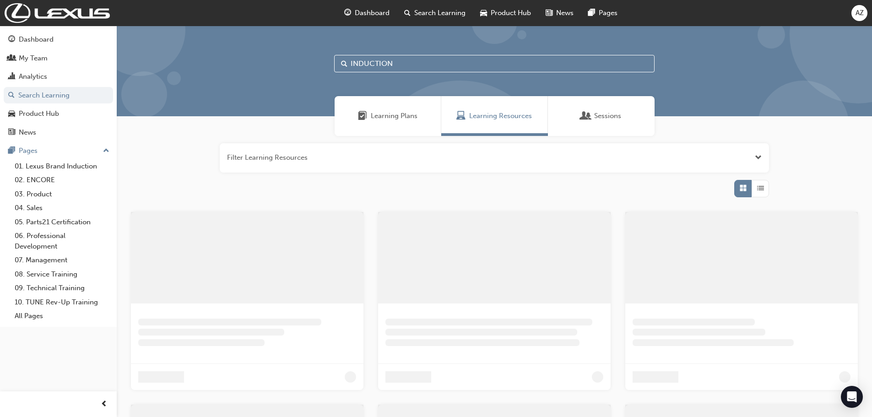
type input "INDUCTION"
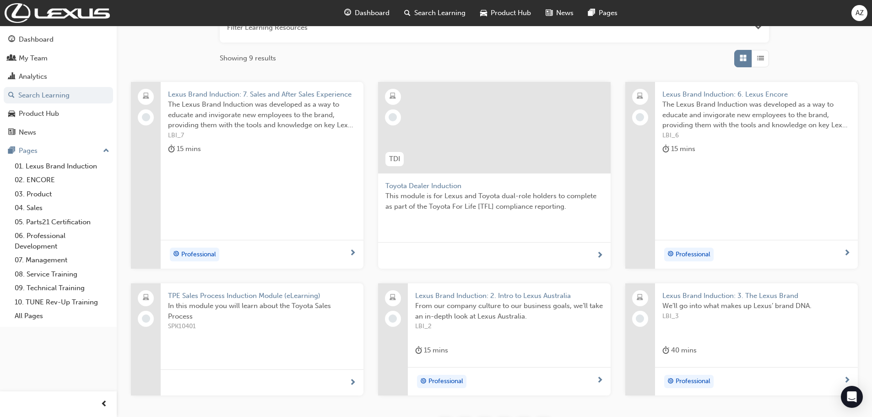
scroll to position [183, 0]
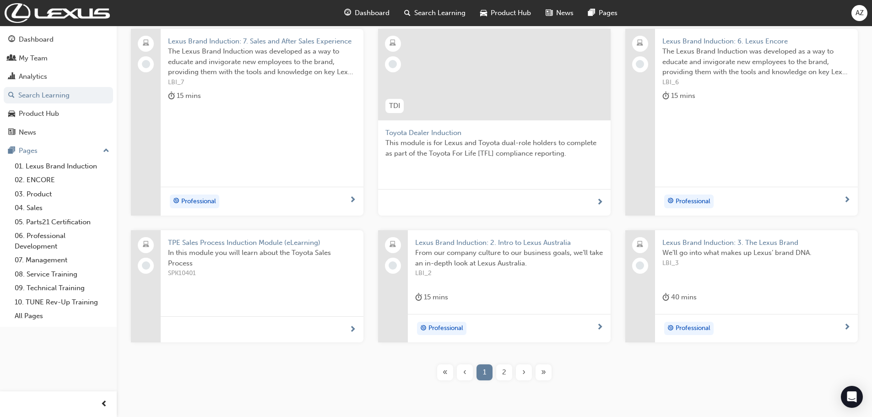
click at [502, 372] on div "2" at bounding box center [504, 372] width 16 height 16
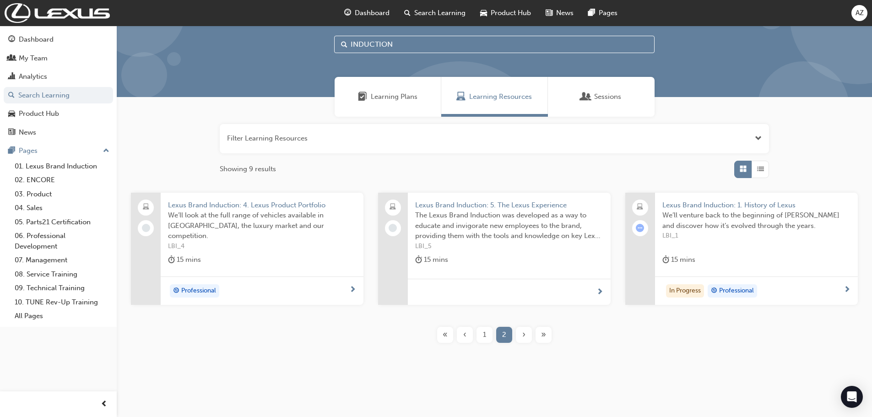
scroll to position [19, 0]
click at [745, 206] on span "Lexus Brand Induction: 1. History of Lexus" at bounding box center [756, 205] width 188 height 11
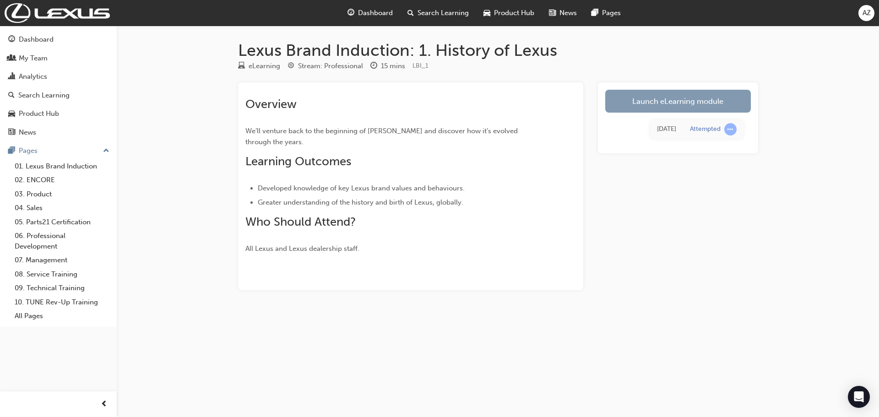
click at [635, 104] on link "Launch eLearning module" at bounding box center [678, 101] width 146 height 23
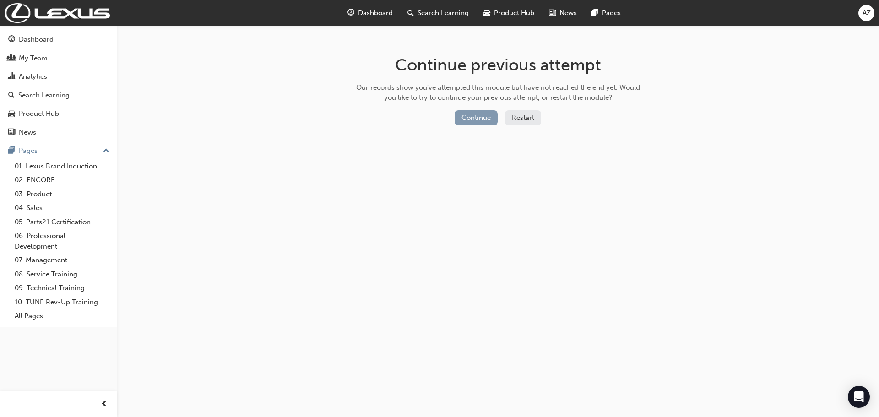
click at [463, 121] on button "Continue" at bounding box center [476, 117] width 43 height 15
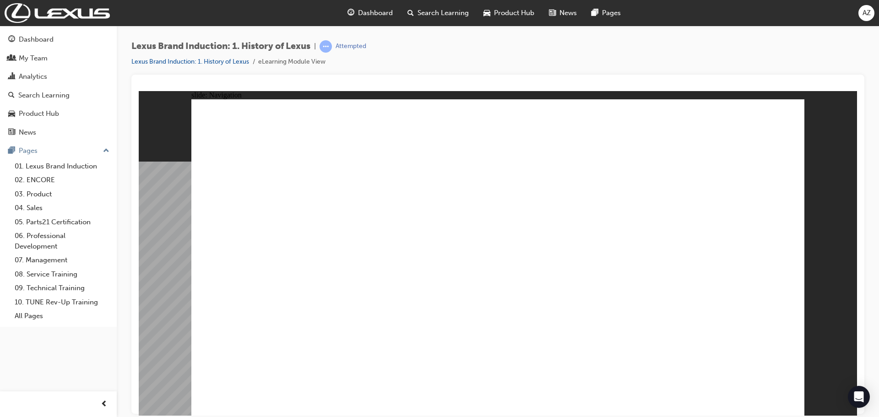
drag, startPoint x: 487, startPoint y: 326, endPoint x: 518, endPoint y: 326, distance: 31.1
